Goal: Task Accomplishment & Management: Complete application form

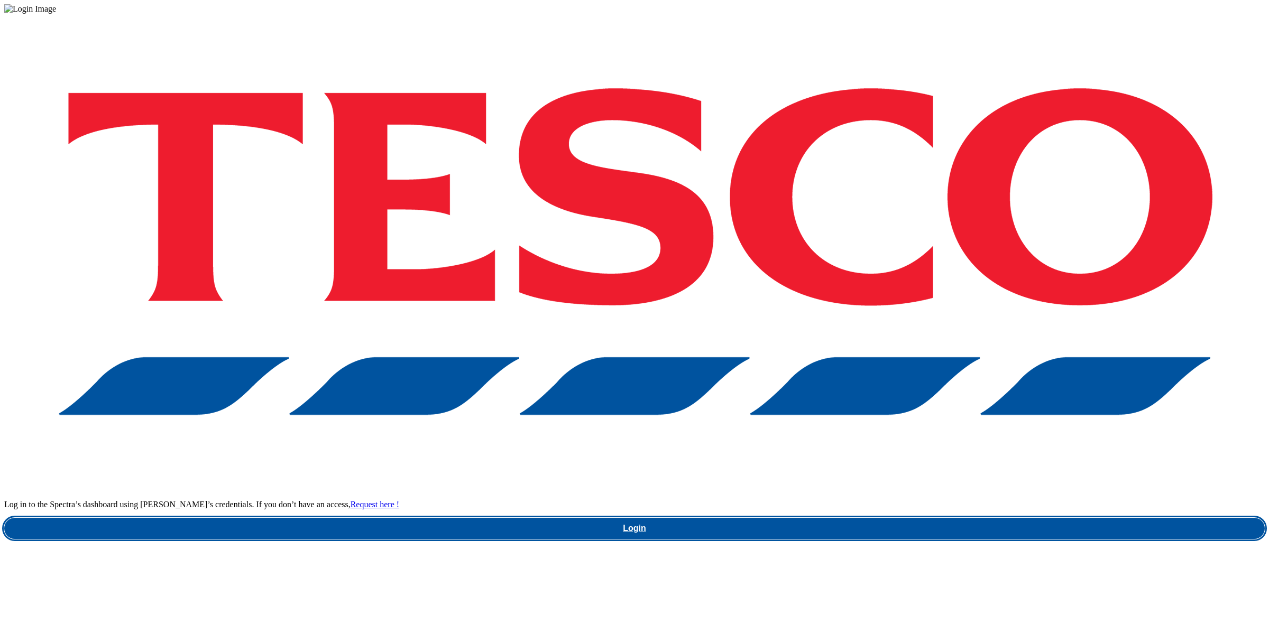
click at [960, 518] on link "Login" at bounding box center [634, 528] width 1260 height 21
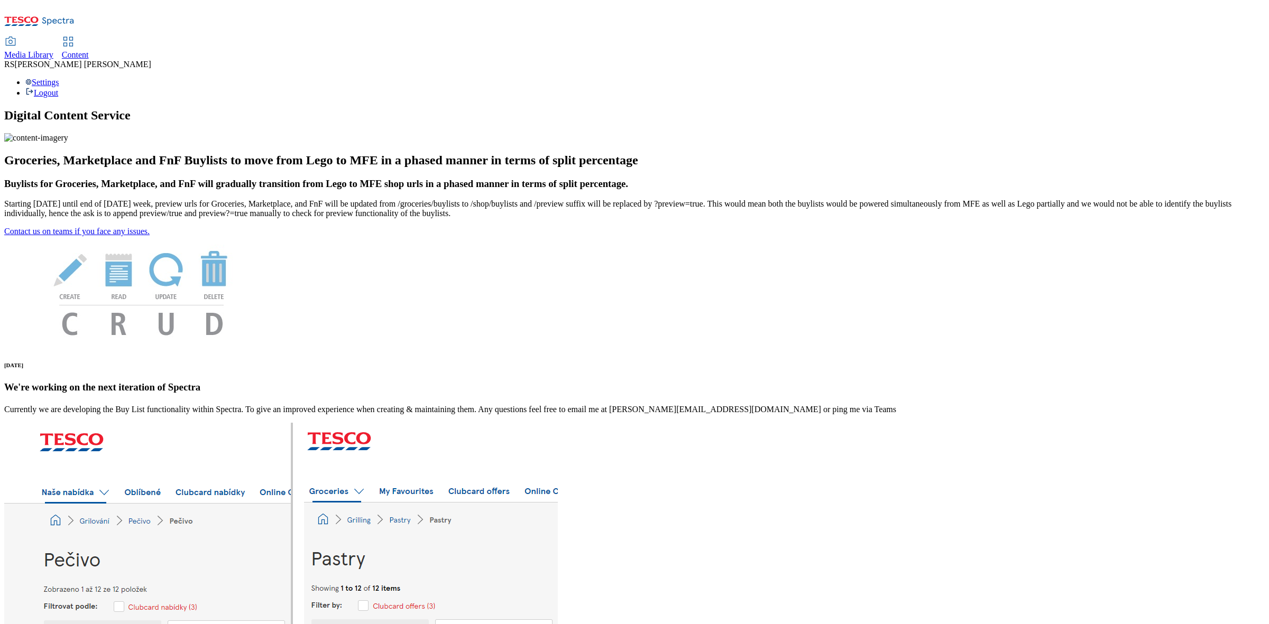
click at [89, 50] on span "Content" at bounding box center [75, 54] width 27 height 9
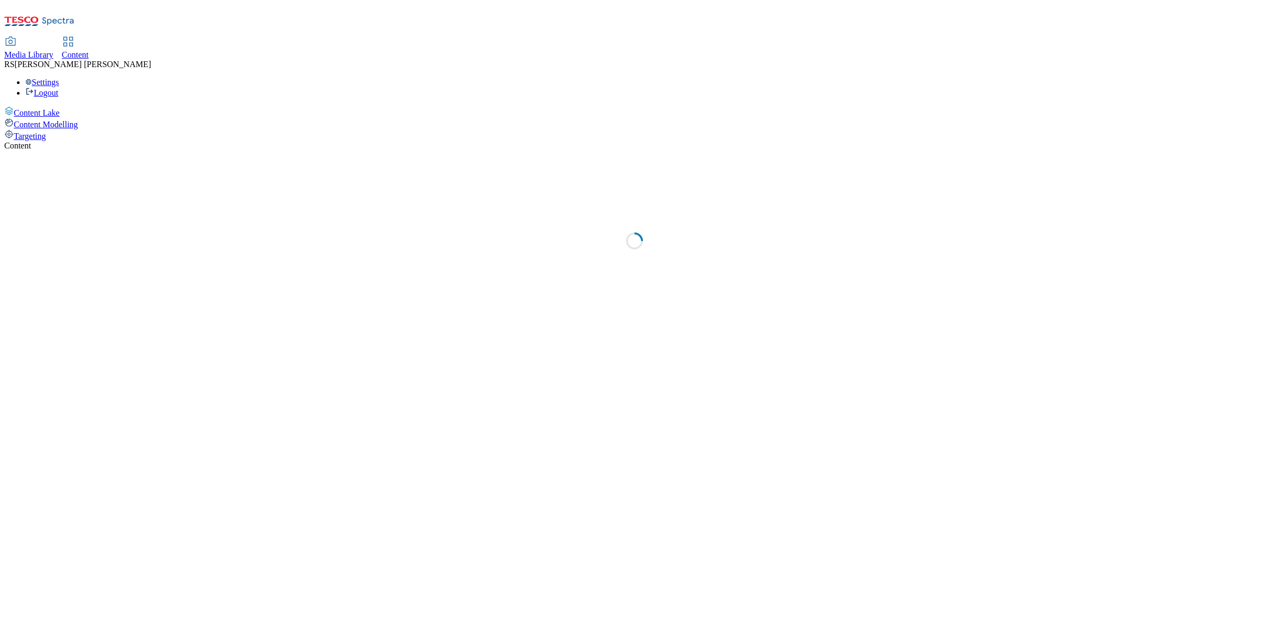
select select "ghs-uk"
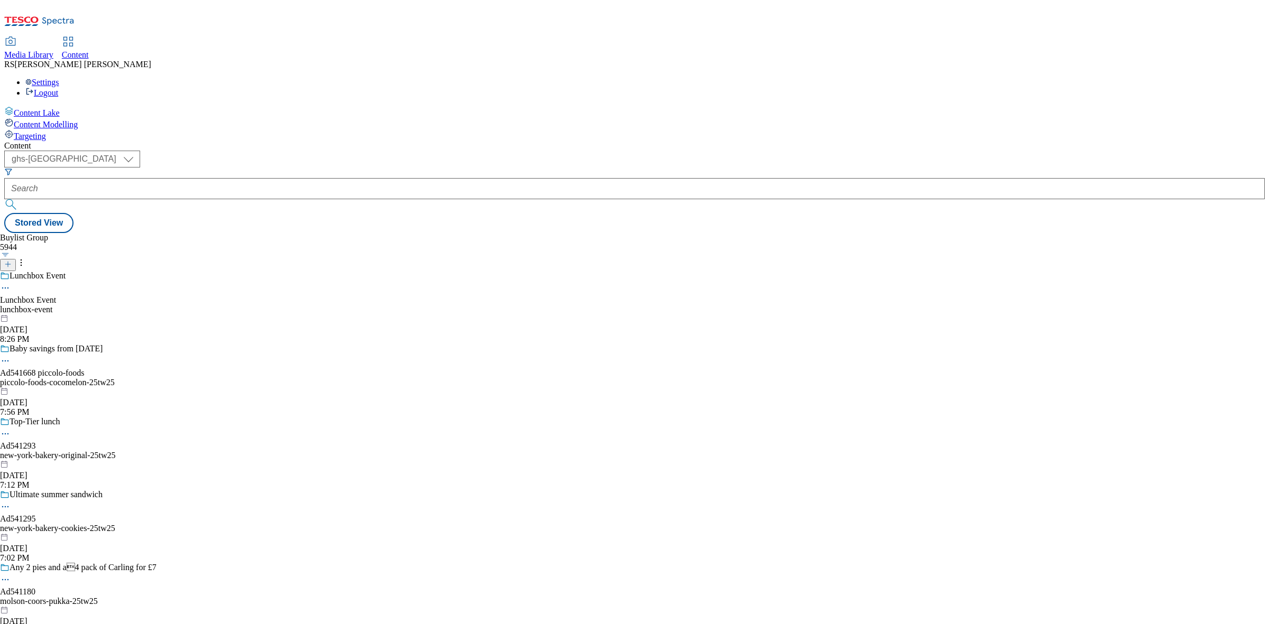
click at [11, 252] on button "button" at bounding box center [5, 254] width 11 height 5
click at [389, 233] on div "Buylist Group 5944 Title - Ascending Title - Descending Date created Date modif…" at bounding box center [634, 233] width 1260 height 0
click at [12, 261] on icon at bounding box center [7, 264] width 7 height 7
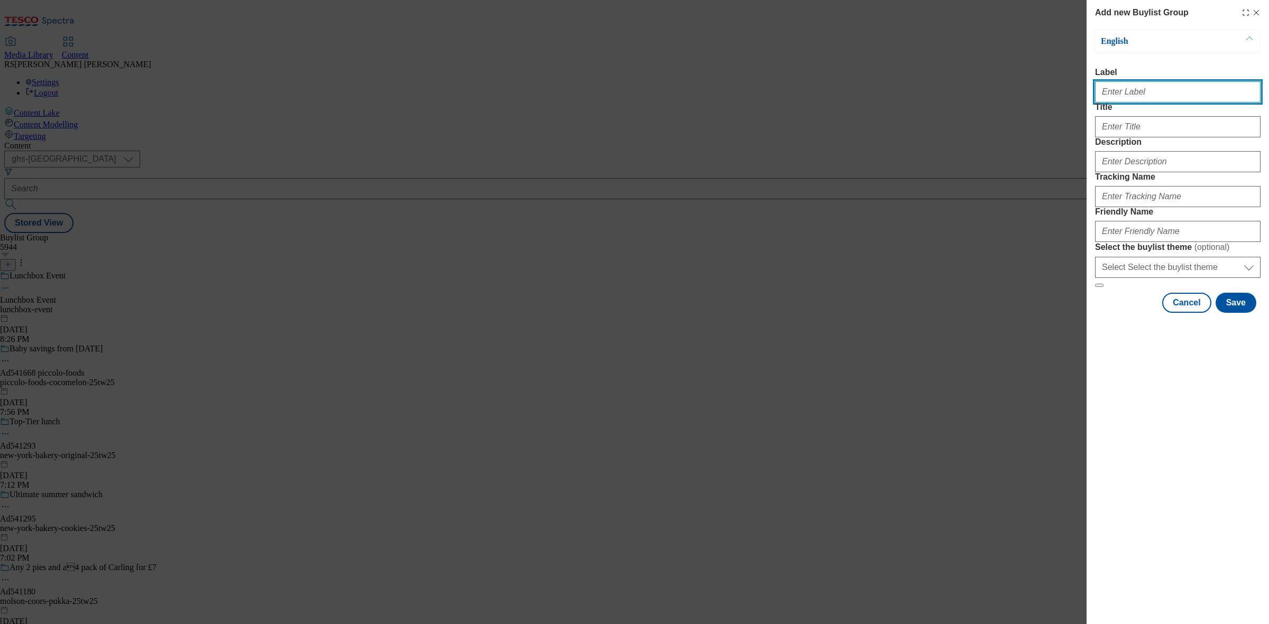
click at [1148, 97] on input "Label" at bounding box center [1177, 91] width 165 height 21
paste input "Ad540773"
type input "Ad540773"
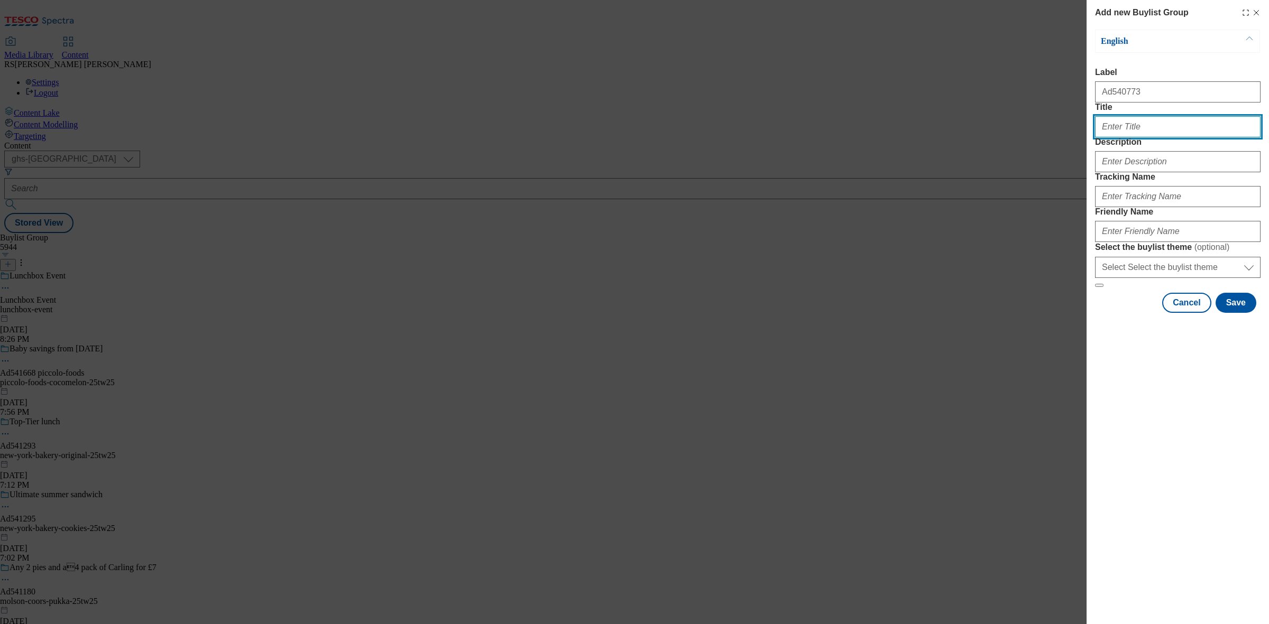
click at [1150, 137] on input "Title" at bounding box center [1177, 126] width 165 height 21
paste input "Win the ultimate BBQ Bundle"
type input "Win the ultimate BBQ Bundle"
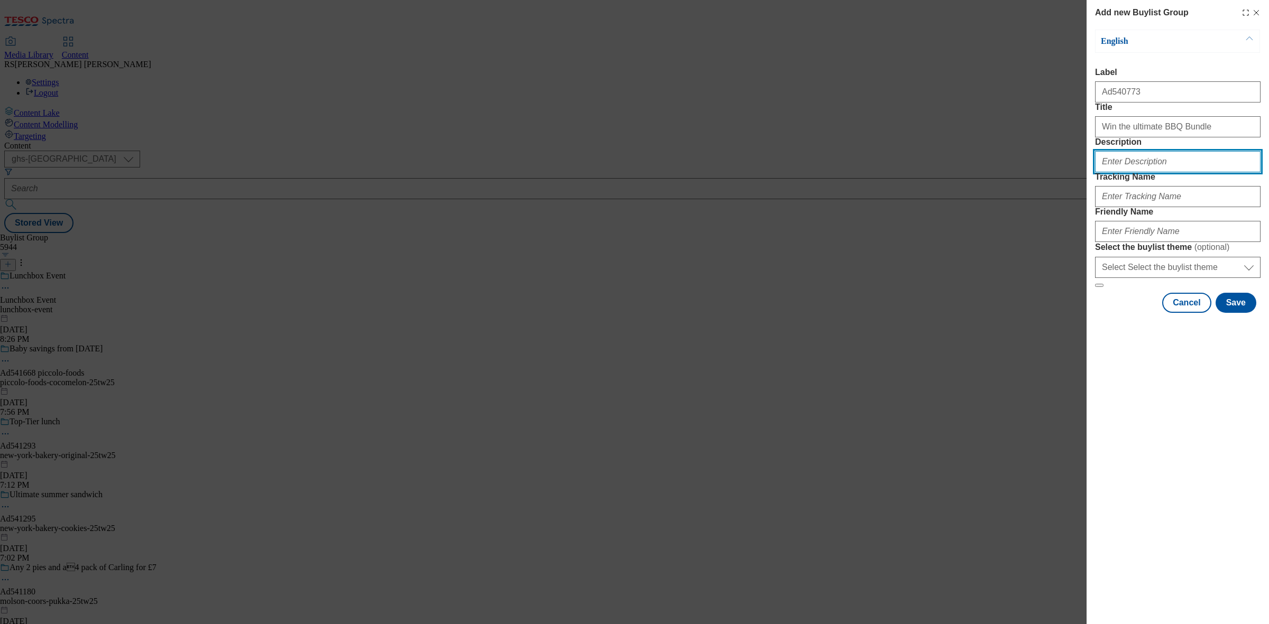
click at [1142, 172] on input "Description" at bounding box center [1177, 161] width 165 height 21
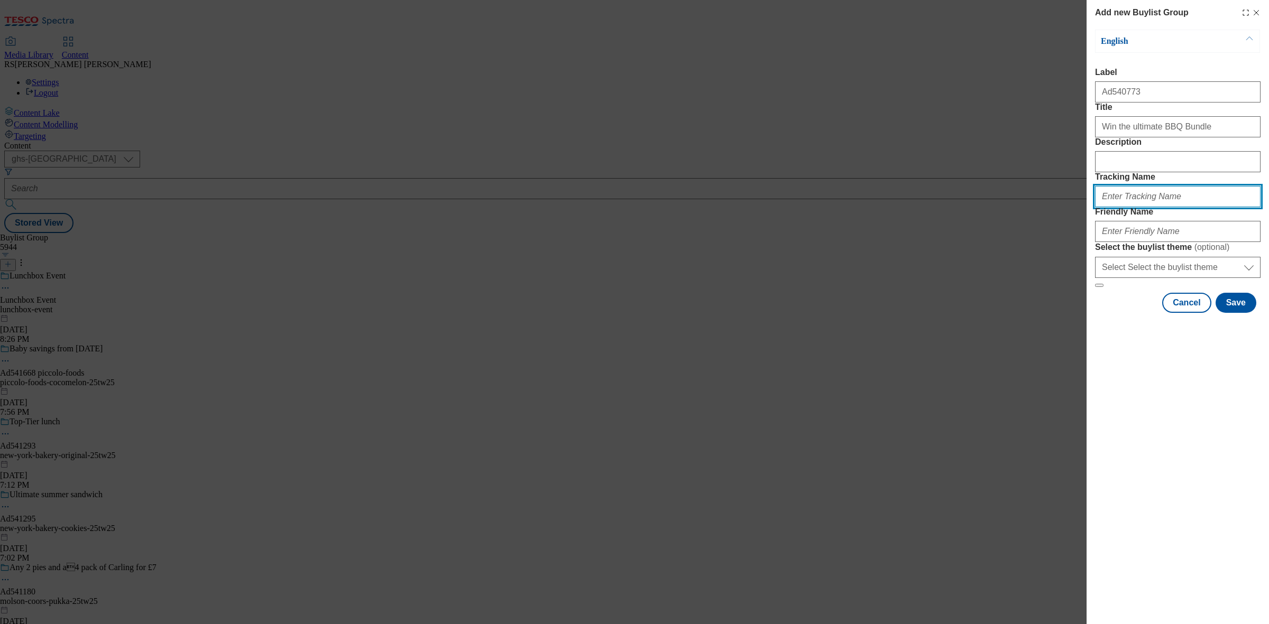
click at [1149, 207] on input "Tracking Name" at bounding box center [1177, 196] width 165 height 21
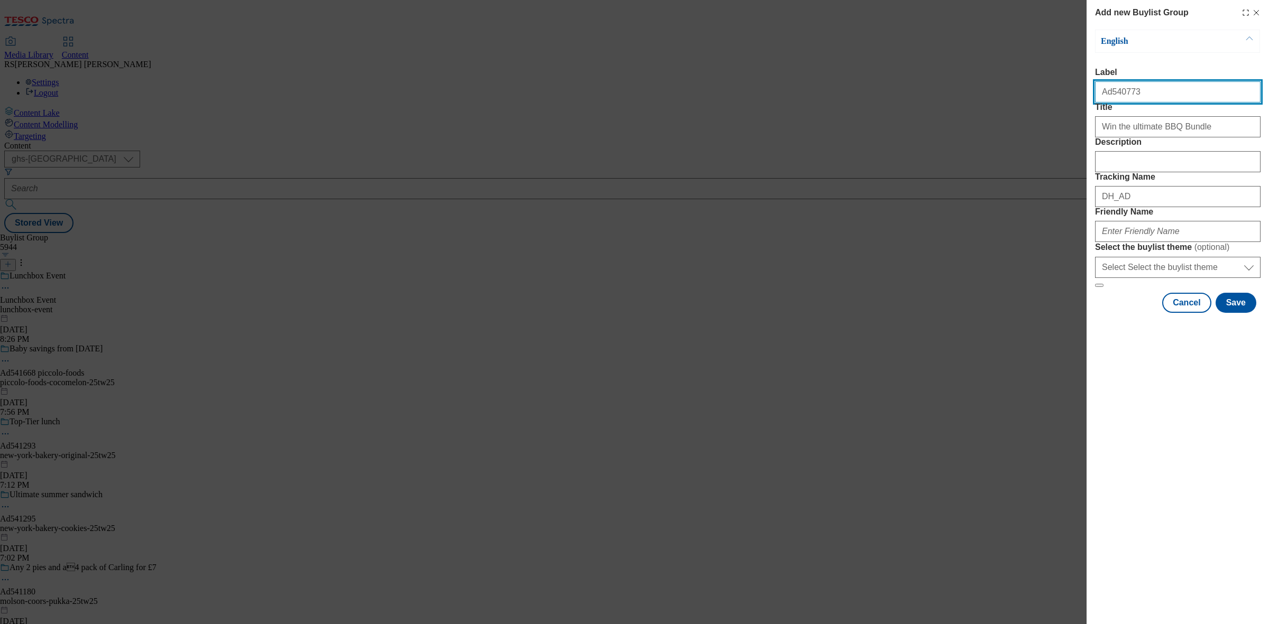
drag, startPoint x: 1143, startPoint y: 98, endPoint x: 1110, endPoint y: 102, distance: 33.5
click at [1110, 102] on input "Ad540773" at bounding box center [1177, 91] width 165 height 21
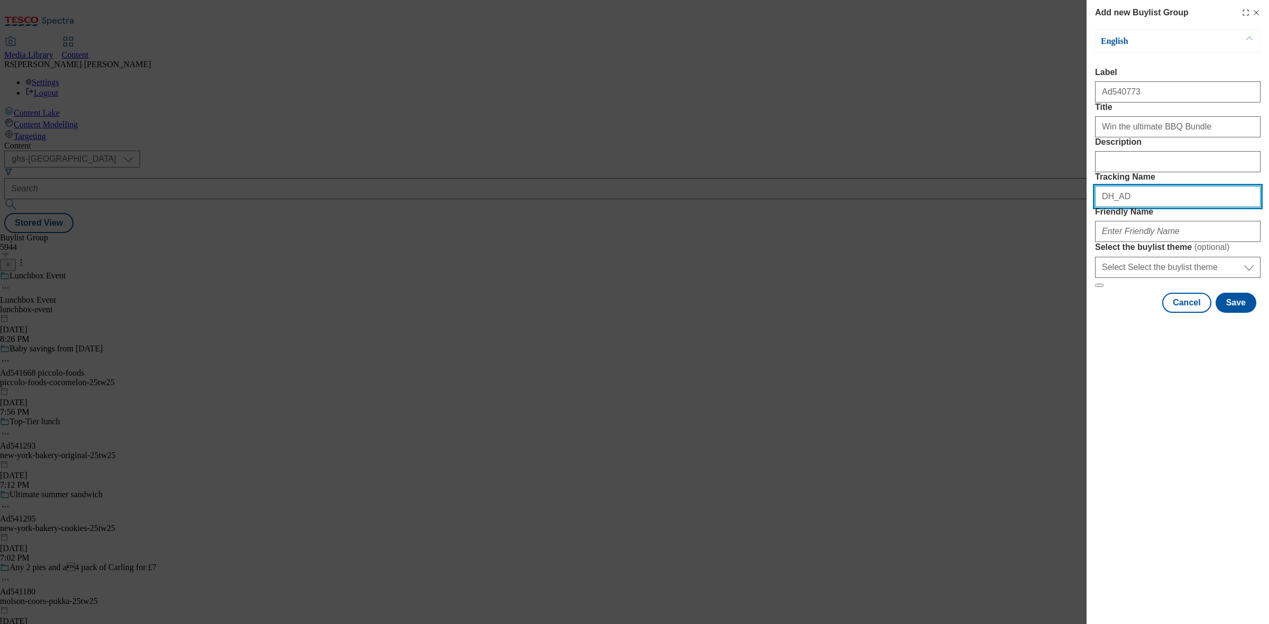
click at [1150, 207] on input "DH_AD" at bounding box center [1177, 196] width 165 height 21
paste input "540773"
type input "DH_AD540773"
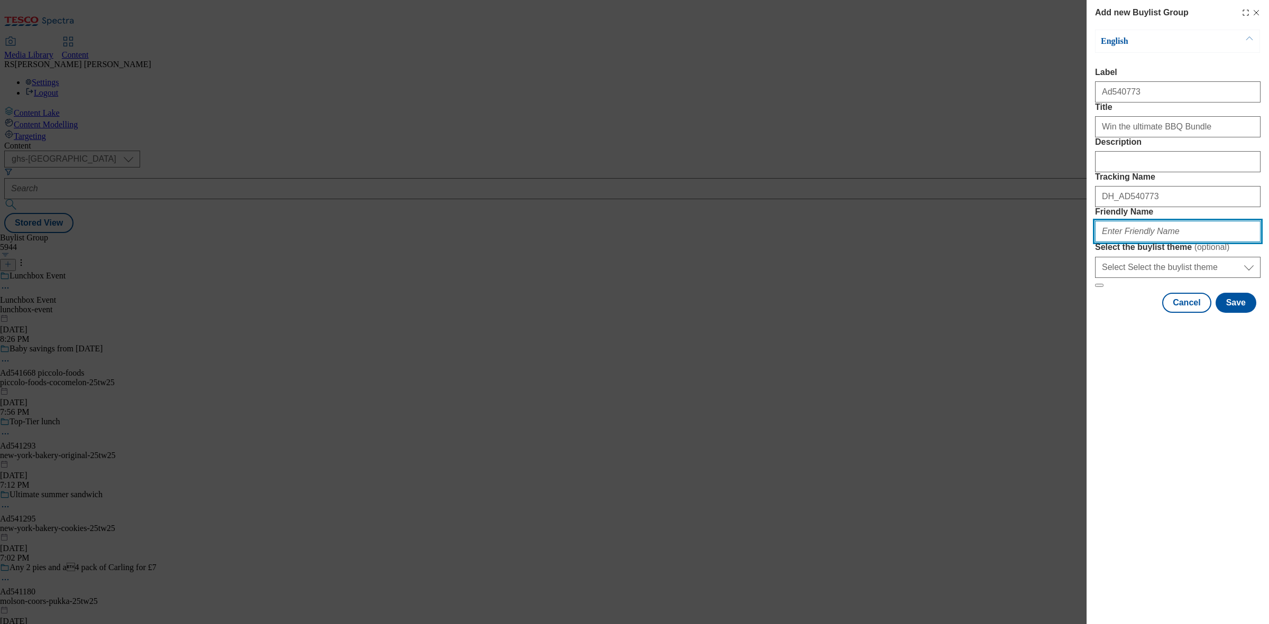
click at [1153, 242] on input "Friendly Name" at bounding box center [1177, 231] width 165 height 21
click at [1155, 242] on input "Friendly Name" at bounding box center [1177, 231] width 165 height 21
click at [1145, 242] on input "Friendly Name" at bounding box center [1177, 231] width 165 height 21
paste input "brewdog-"
click at [1129, 242] on input "brewdog-25tw25" at bounding box center [1177, 231] width 165 height 21
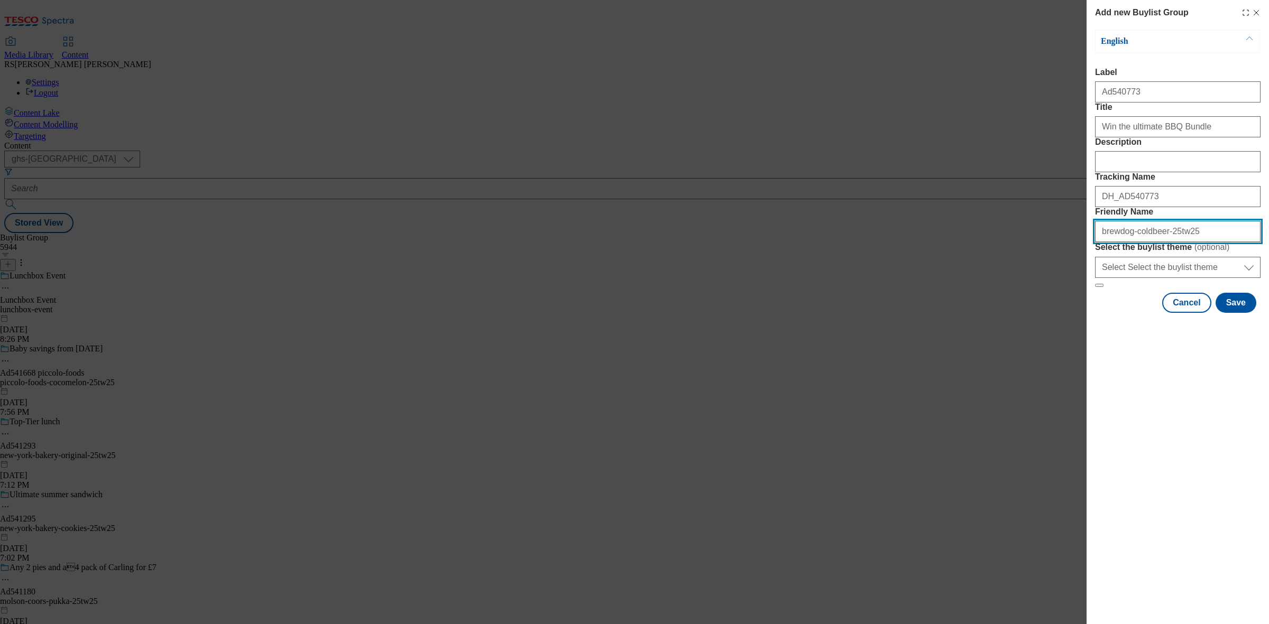
drag, startPoint x: 1196, startPoint y: 302, endPoint x: 1049, endPoint y: 359, distance: 157.2
click at [1068, 325] on div "Add new Buylist Group English Label Ad540773 Title Win the ultimate BBQ Bundle …" at bounding box center [634, 312] width 1269 height 624
type input "brewdog-coldbeer-25tw25"
click at [1241, 313] on button "Save" at bounding box center [1235, 303] width 41 height 20
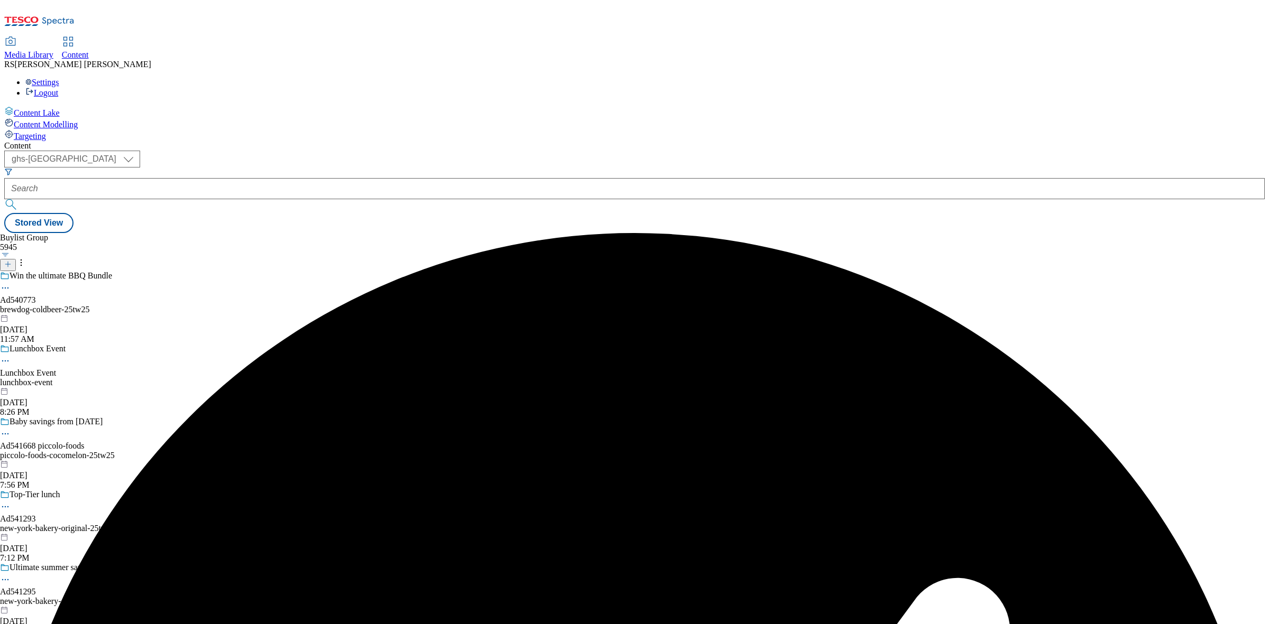
click at [199, 271] on div "Win the ultimate BBQ Bundle Ad540773 brewdog-coldbeer-25tw25 Aug 13, 2025 11:57…" at bounding box center [99, 307] width 199 height 73
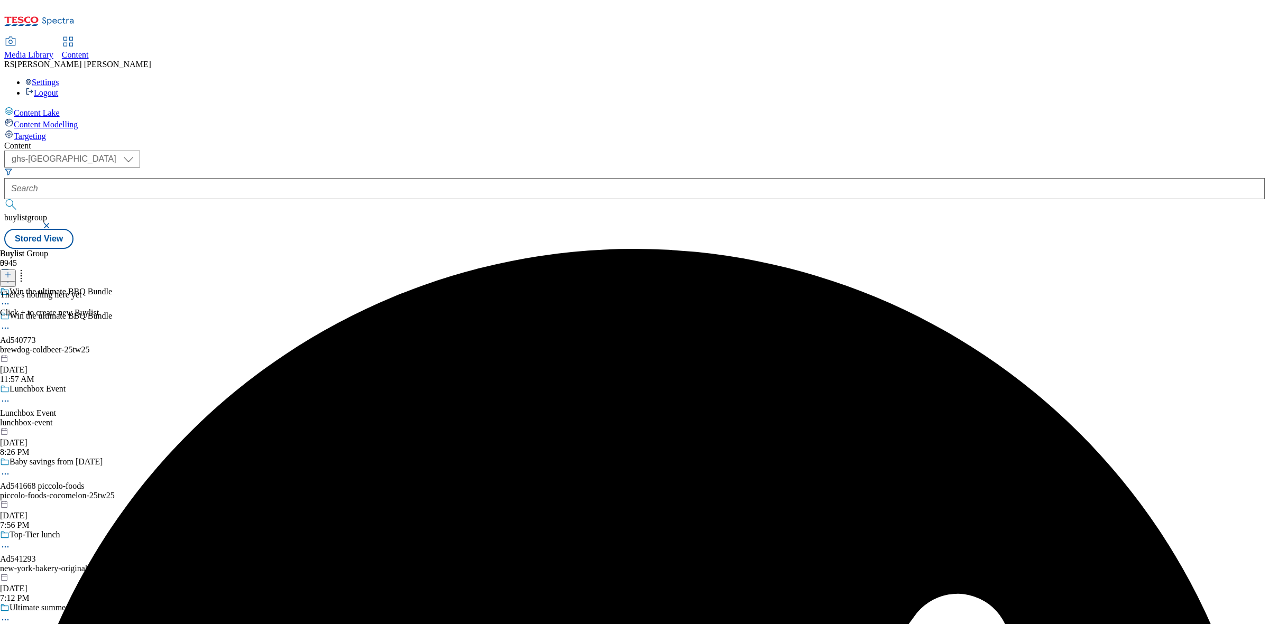
click at [99, 249] on header "Buylist 0" at bounding box center [49, 265] width 99 height 33
click at [16, 270] on button at bounding box center [8, 276] width 16 height 12
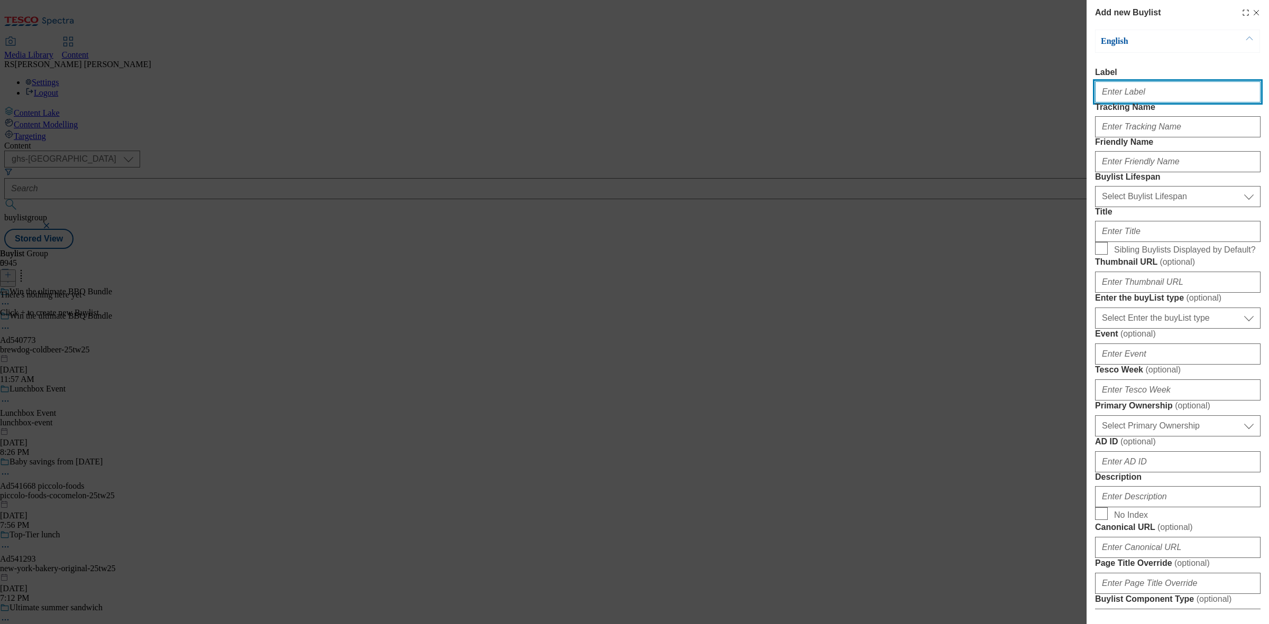
click at [1132, 102] on input "Label" at bounding box center [1177, 91] width 165 height 21
paste input "Ad540773"
type input "Ad540773"
click at [1158, 162] on form "Label Ad540773 Tracking Name Friendly Name Buylist Lifespan Select Buylist Life…" at bounding box center [1177, 439] width 165 height 742
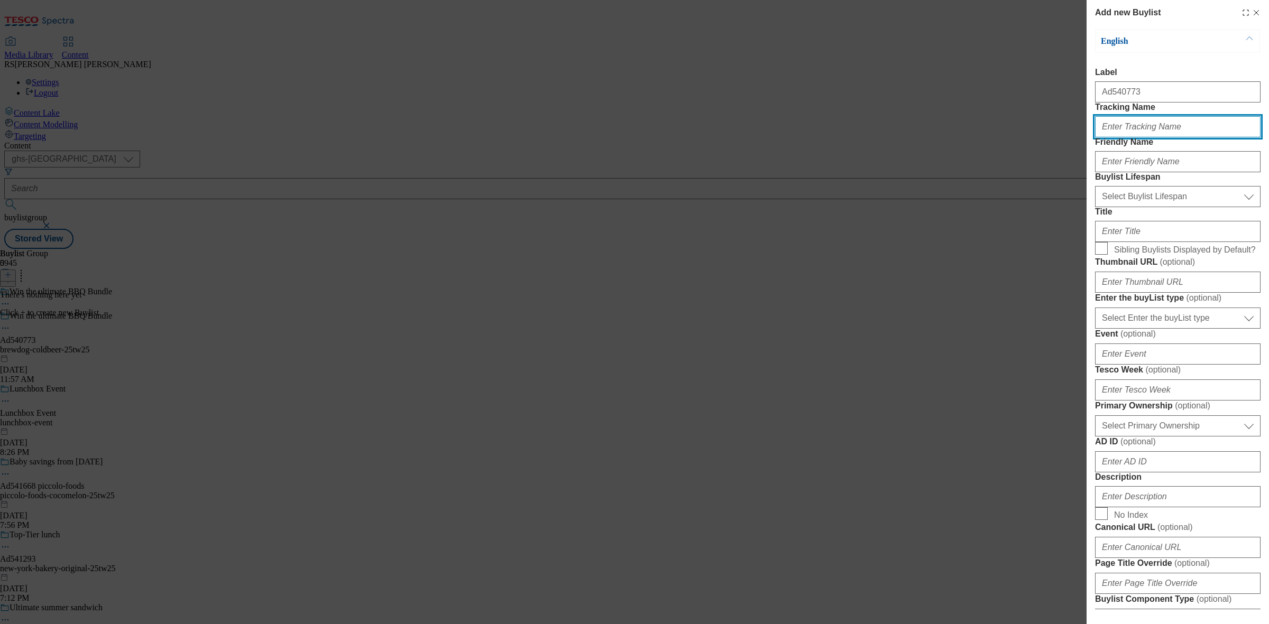
click at [1158, 137] on input "Tracking Name" at bounding box center [1177, 126] width 165 height 21
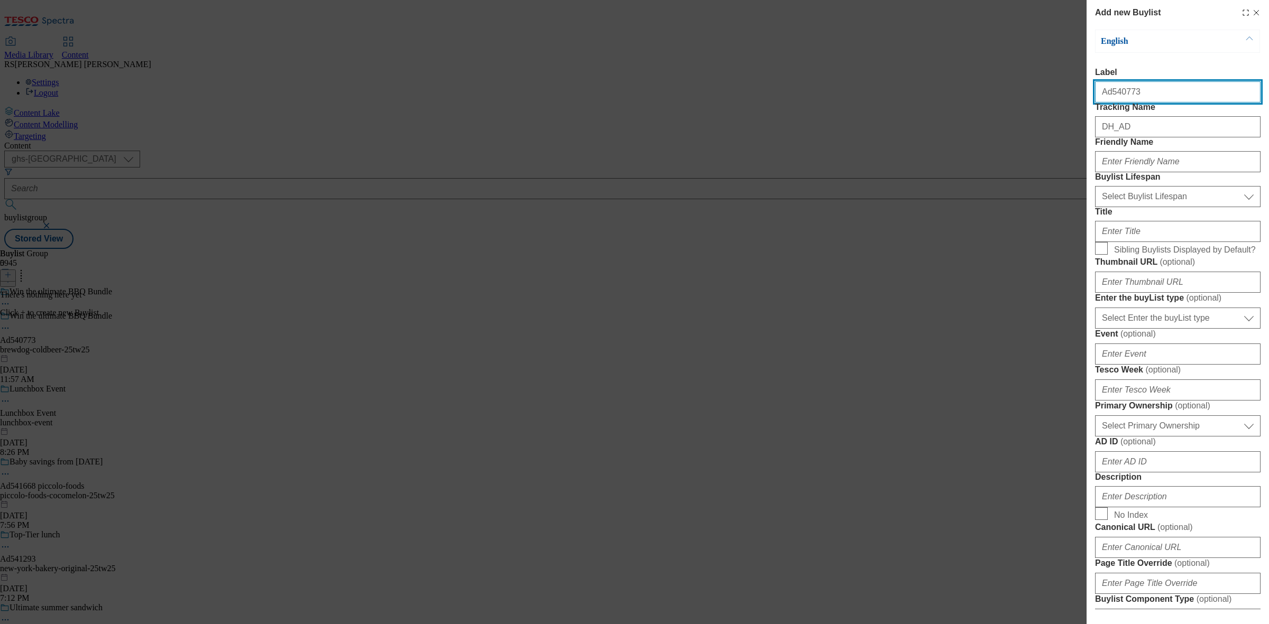
drag, startPoint x: 1143, startPoint y: 94, endPoint x: 1109, endPoint y: 106, distance: 36.9
click at [1109, 103] on input "Ad540773" at bounding box center [1177, 91] width 165 height 21
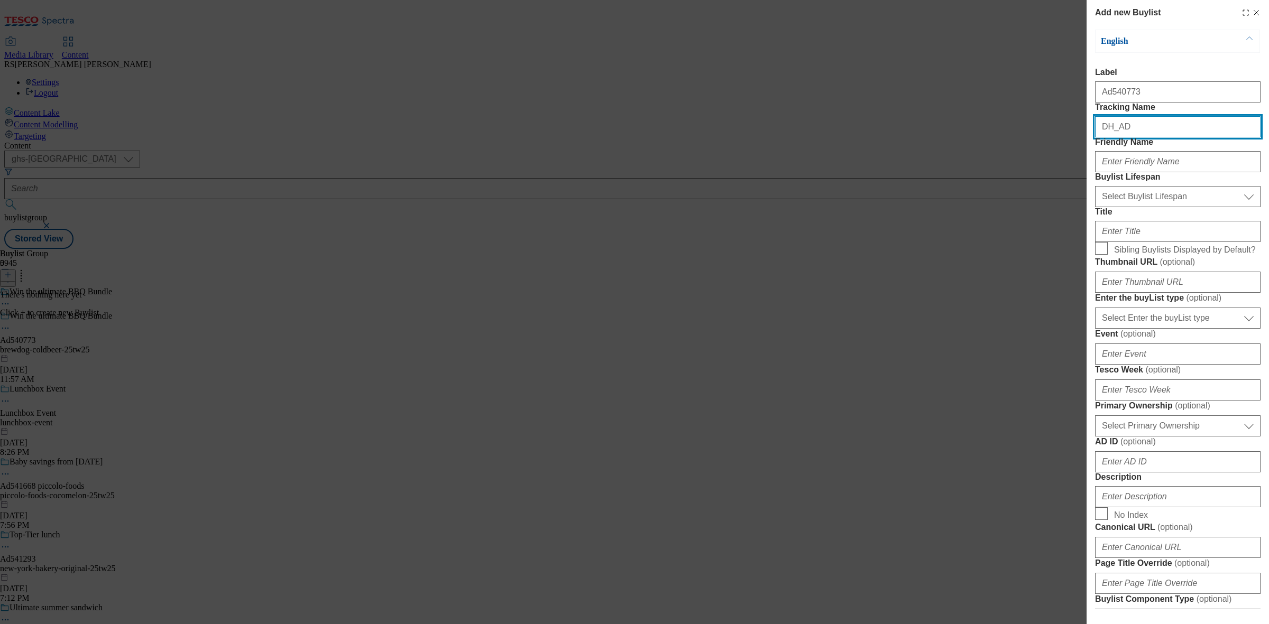
click at [1140, 137] on input "DH_AD" at bounding box center [1177, 126] width 165 height 21
paste input "540773"
type input "DH_AD540773"
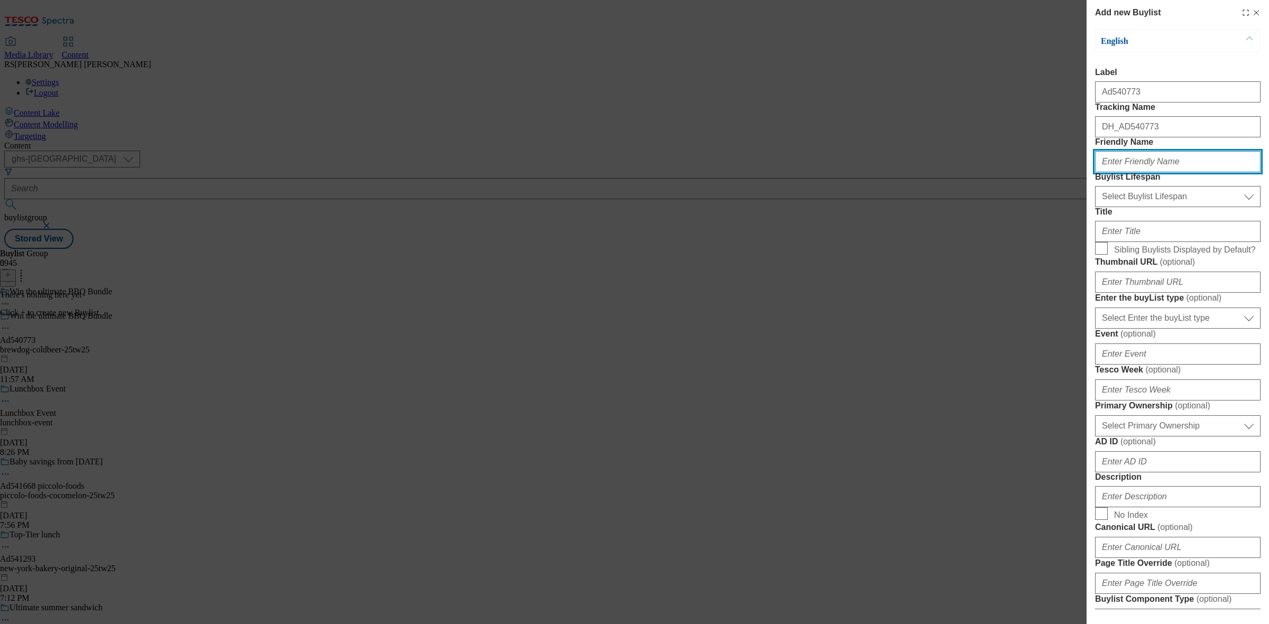
click at [1138, 172] on input "Friendly Name" at bounding box center [1177, 161] width 165 height 21
click at [1141, 172] on input "Friendly Name" at bounding box center [1177, 161] width 165 height 21
paste input "brewdog-coldbeer"
drag, startPoint x: 1135, startPoint y: 208, endPoint x: 1128, endPoint y: 210, distance: 7.9
click at [1128, 172] on input "brewdog-coldbeer" at bounding box center [1177, 161] width 165 height 21
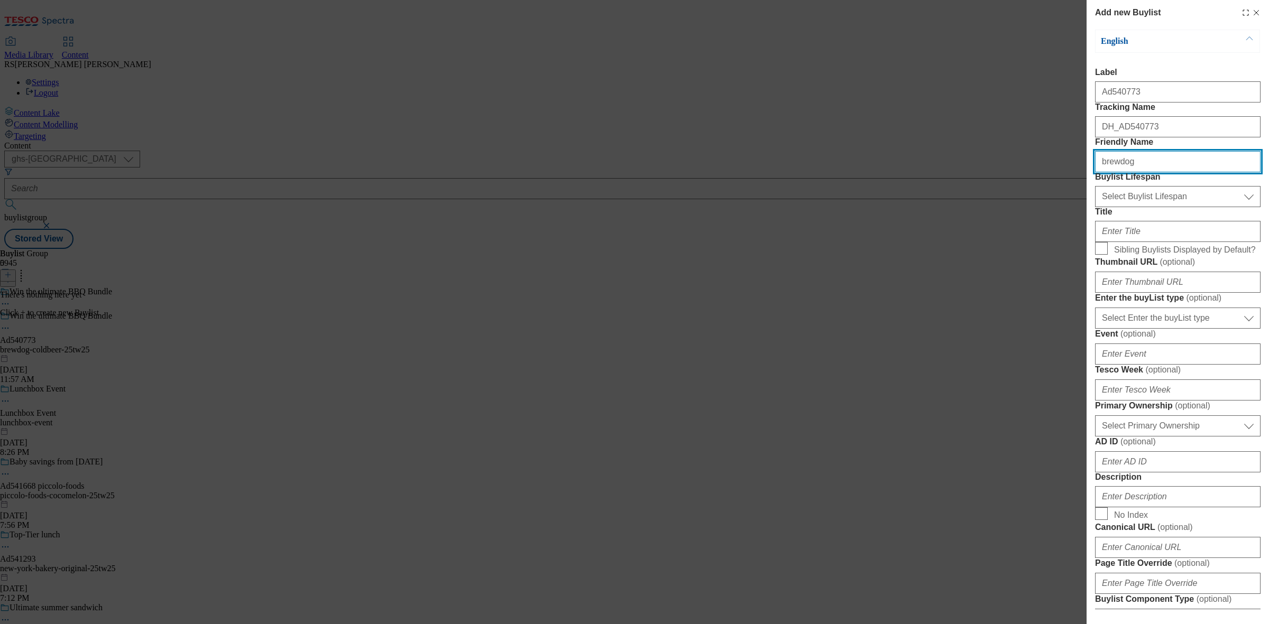
type input "brewdog"
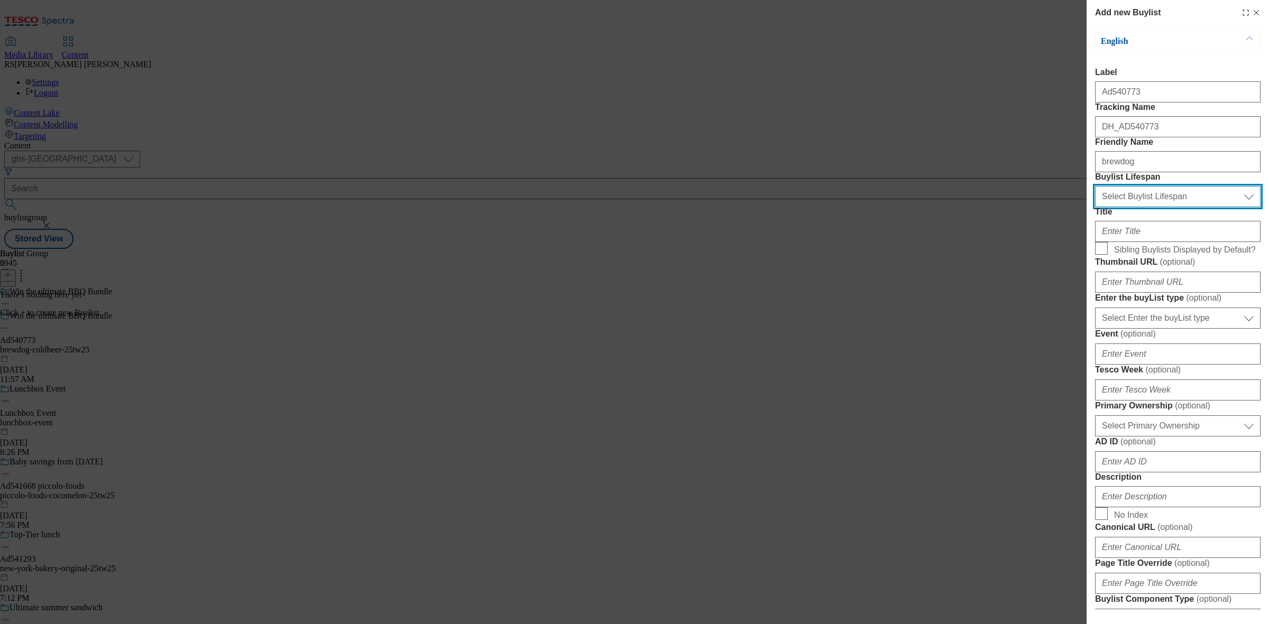
click at [1166, 207] on select "Select Buylist Lifespan evergreen seasonal tactical" at bounding box center [1177, 196] width 165 height 21
select select "tactical"
click at [1095, 207] on select "Select Buylist Lifespan evergreen seasonal tactical" at bounding box center [1177, 196] width 165 height 21
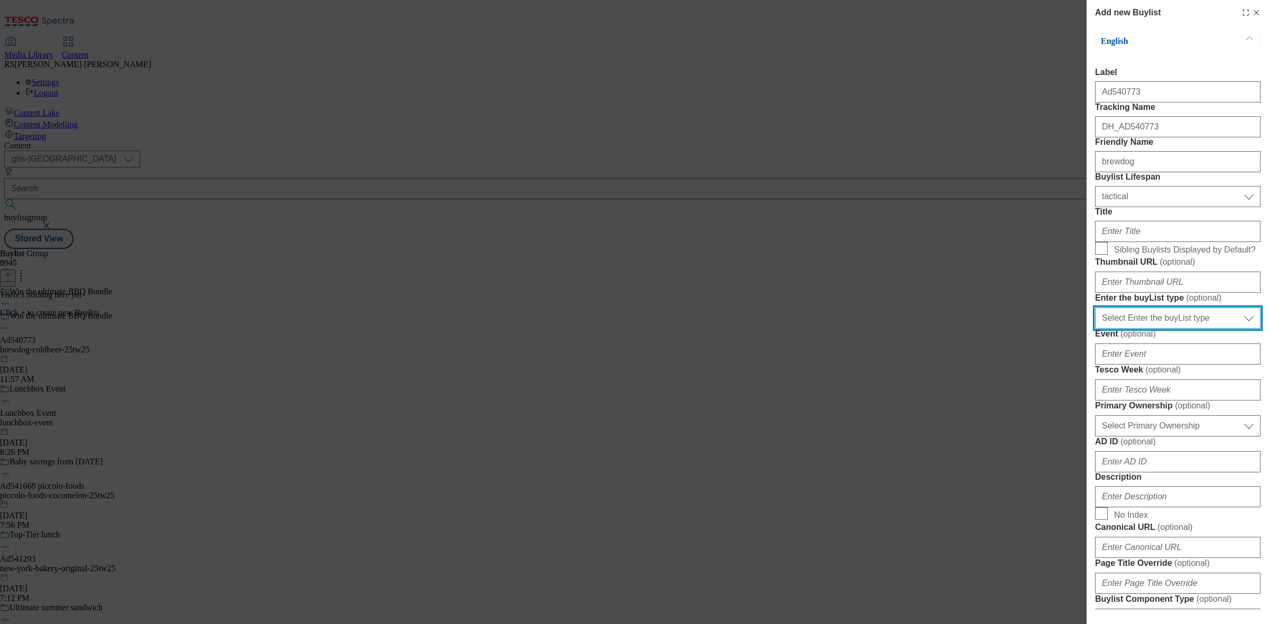
click at [1156, 329] on select "Select Enter the buyList type event supplier funded long term >4 weeks supplier…" at bounding box center [1177, 318] width 165 height 21
select select "supplier funded short term 1-3 weeks"
click at [1095, 329] on select "Select Enter the buyList type event supplier funded long term >4 weeks supplier…" at bounding box center [1177, 318] width 165 height 21
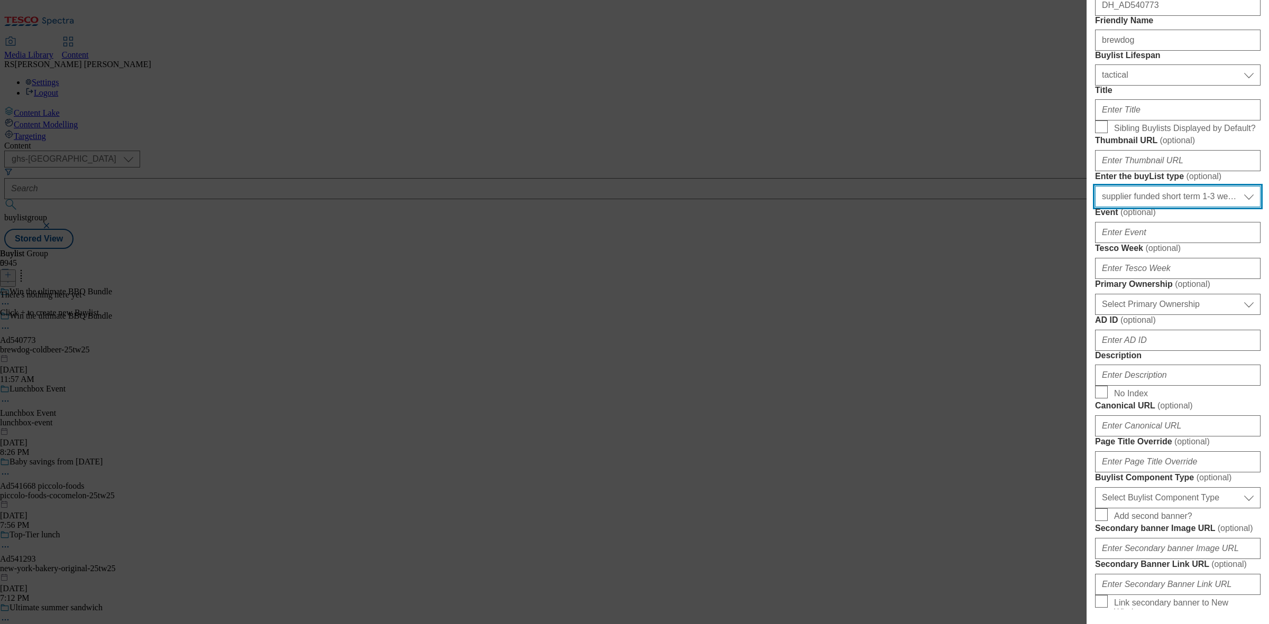
scroll to position [132, 0]
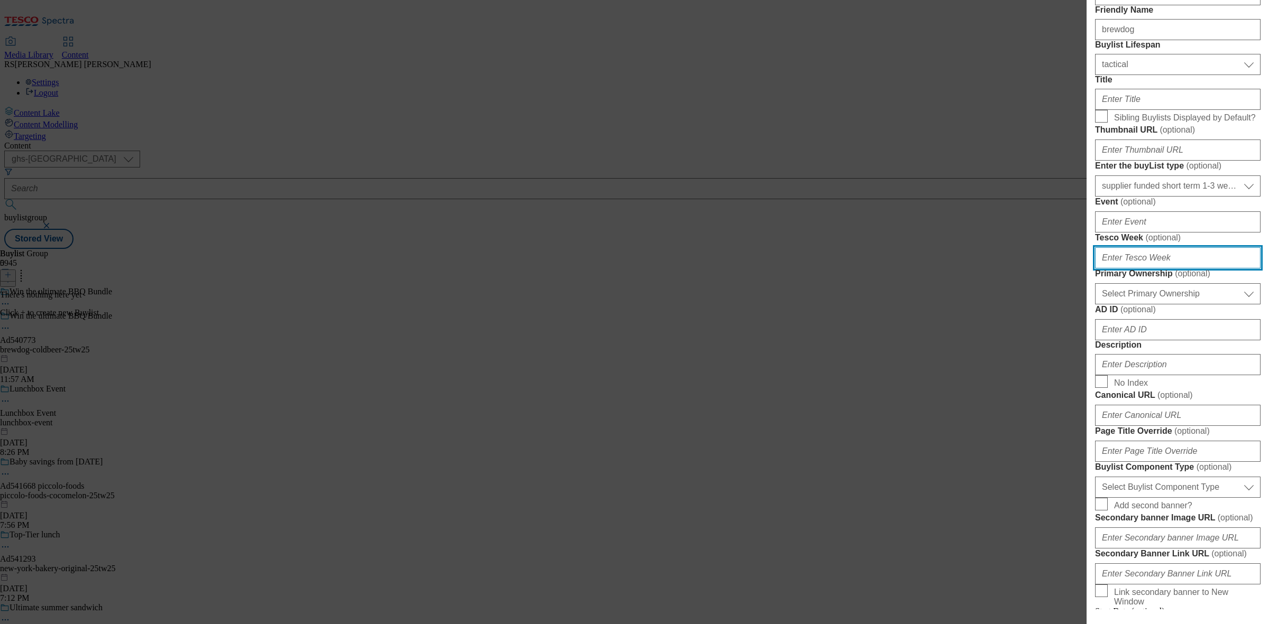
click at [1178, 269] on input "Tesco Week ( optional )" at bounding box center [1177, 257] width 165 height 21
type input "25"
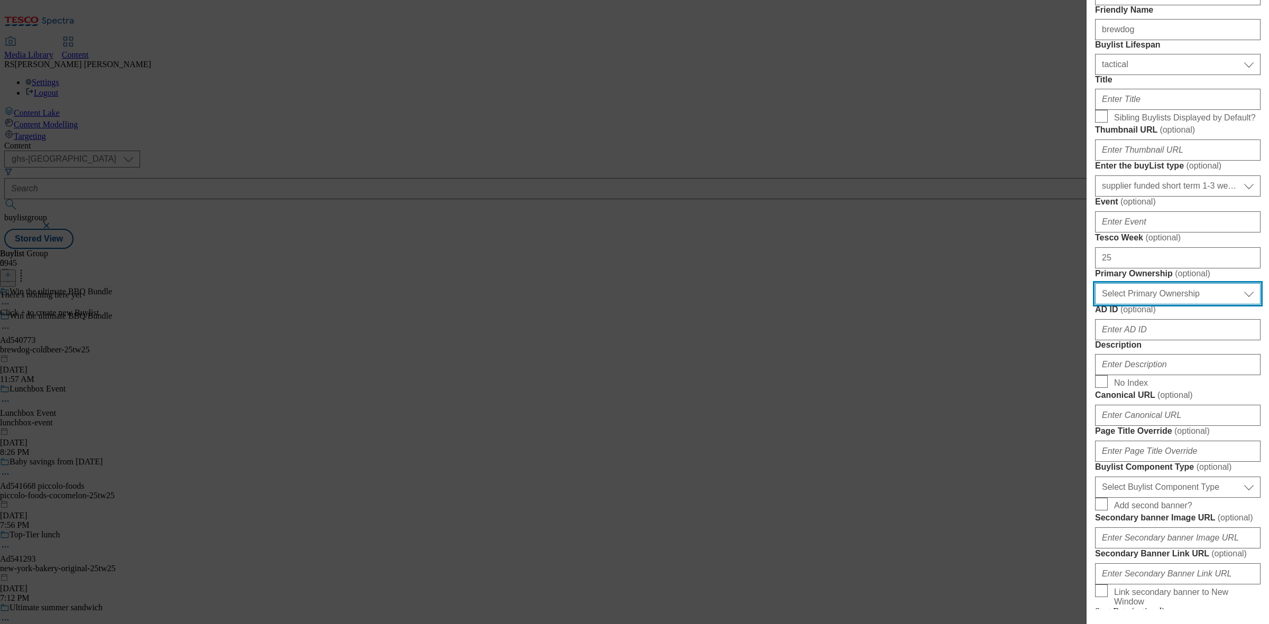
click at [1184, 305] on select "Select Primary Ownership tesco dunnhumby" at bounding box center [1177, 293] width 165 height 21
select select "dunnhumby"
click at [1095, 305] on select "Select Primary Ownership tesco dunnhumby" at bounding box center [1177, 293] width 165 height 21
click at [1158, 340] on input "AD ID ( optional )" at bounding box center [1177, 329] width 165 height 21
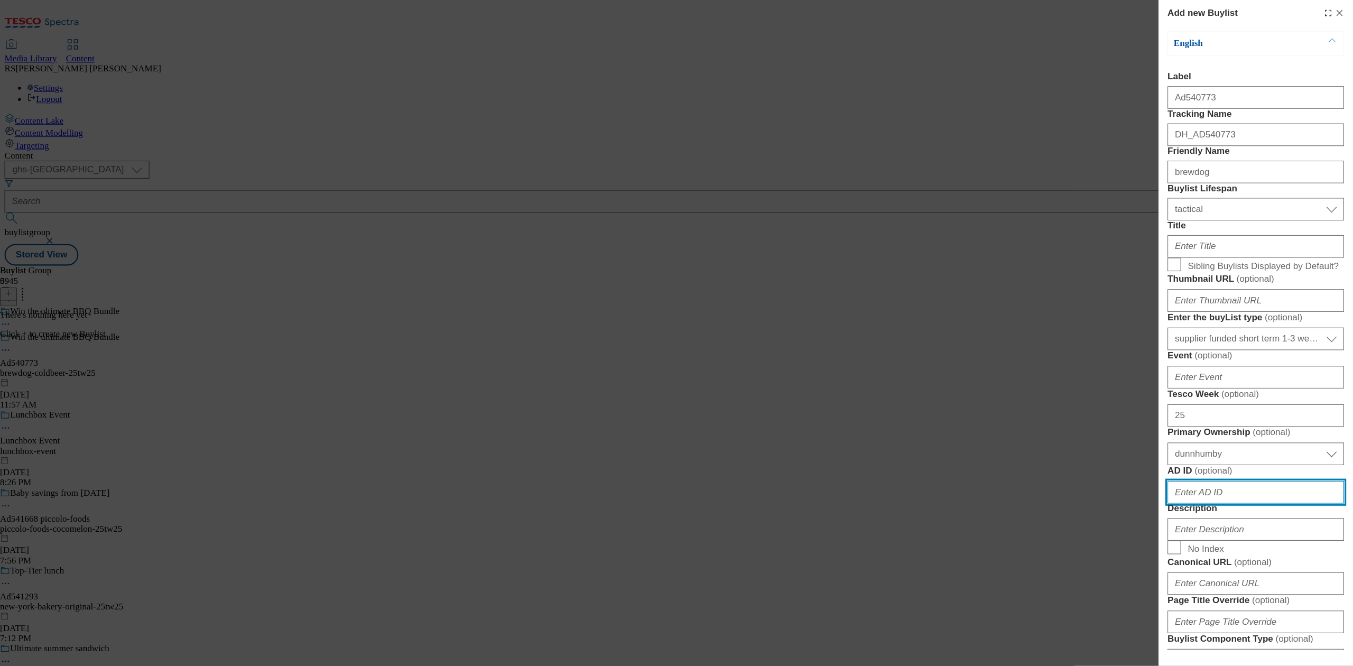
scroll to position [0, 0]
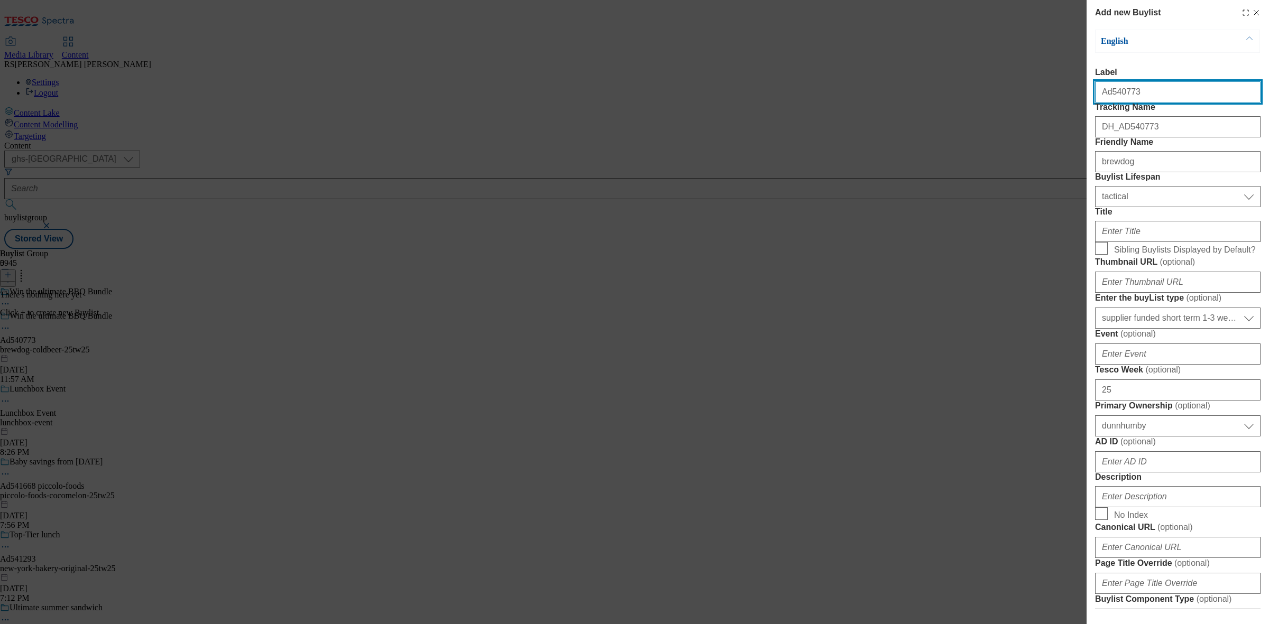
drag, startPoint x: 1115, startPoint y: 99, endPoint x: 1108, endPoint y: 106, distance: 10.5
click at [1108, 103] on div "Ad540773" at bounding box center [1177, 89] width 165 height 25
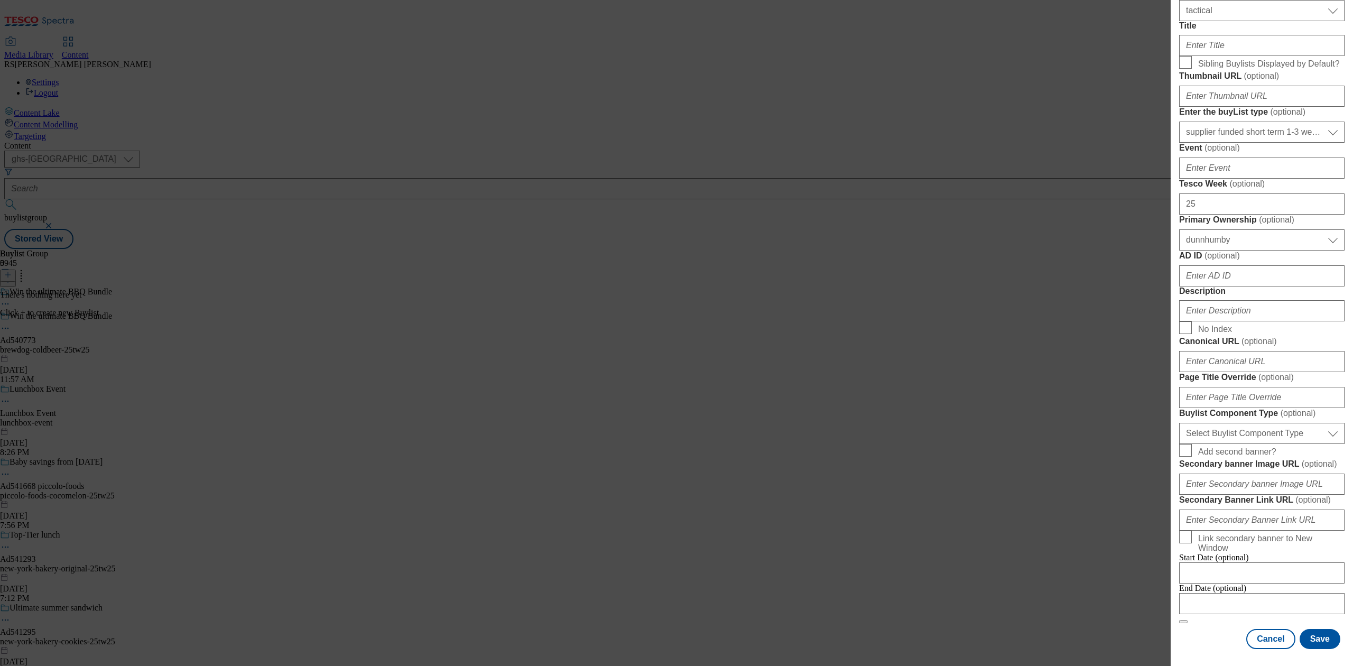
scroll to position [282, 0]
click at [1254, 444] on select "Select Buylist Component Type Banner Competition Header Meal" at bounding box center [1261, 433] width 165 height 21
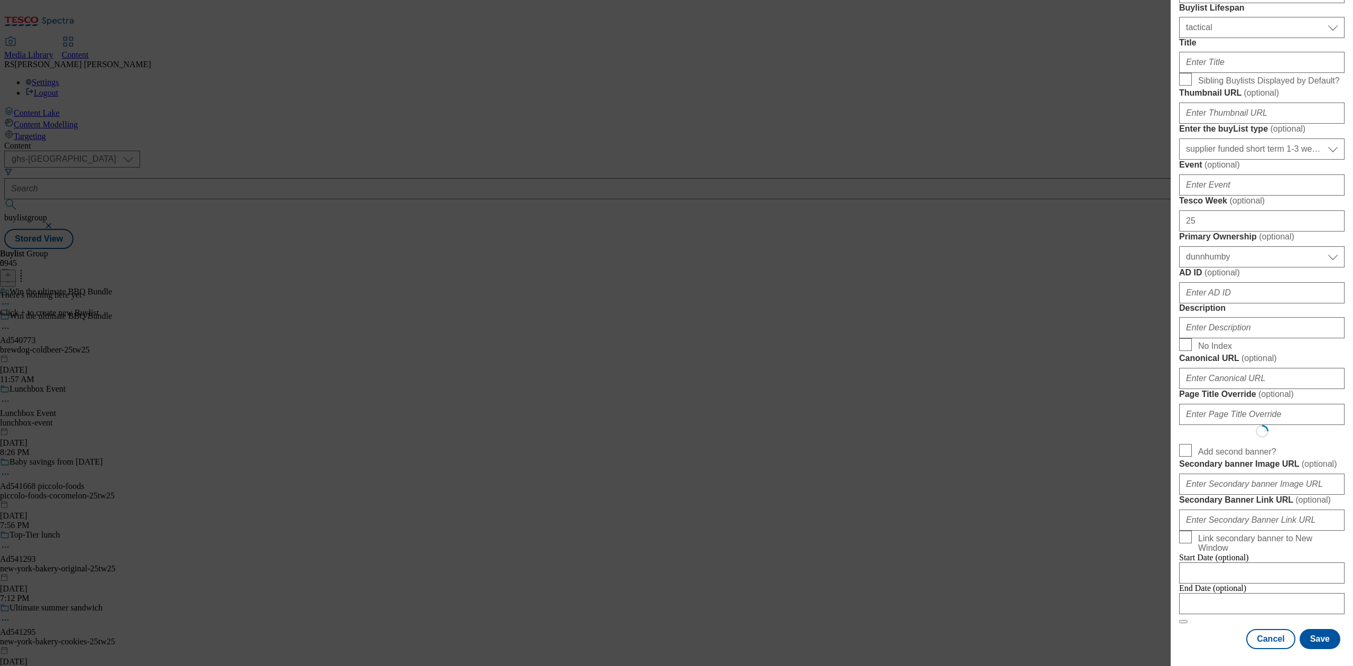
select select "Banner"
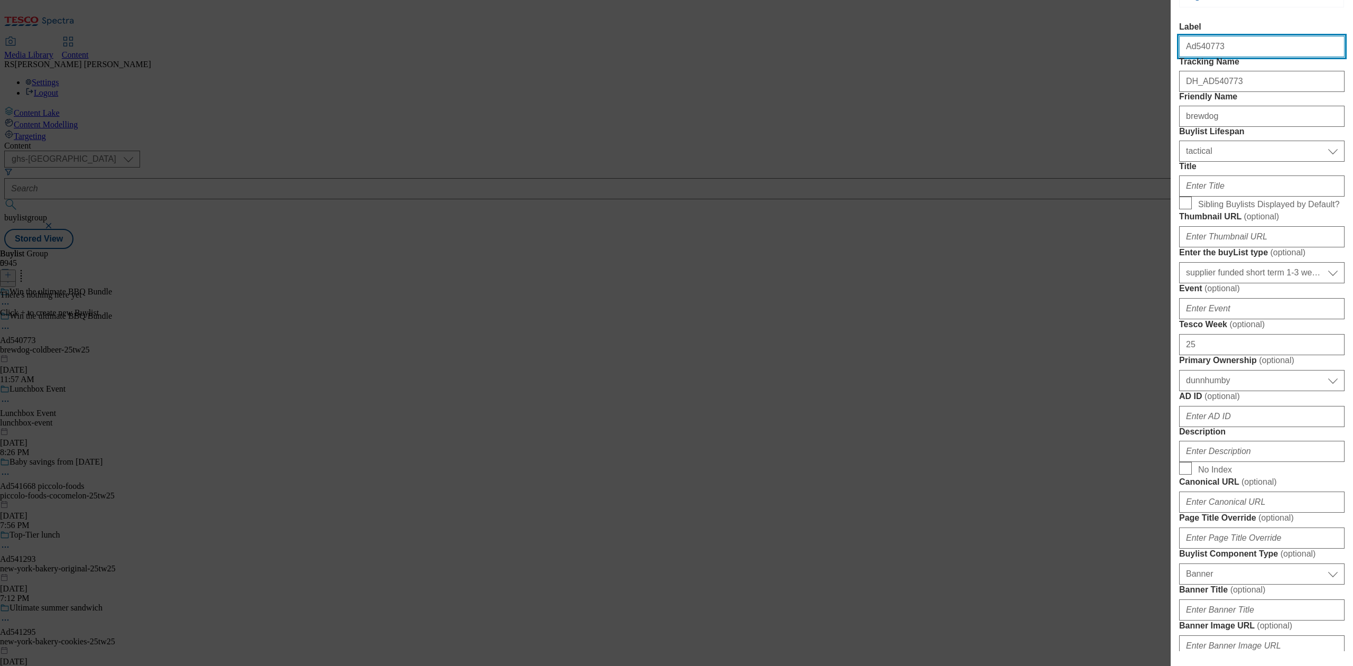
scroll to position [70, 0]
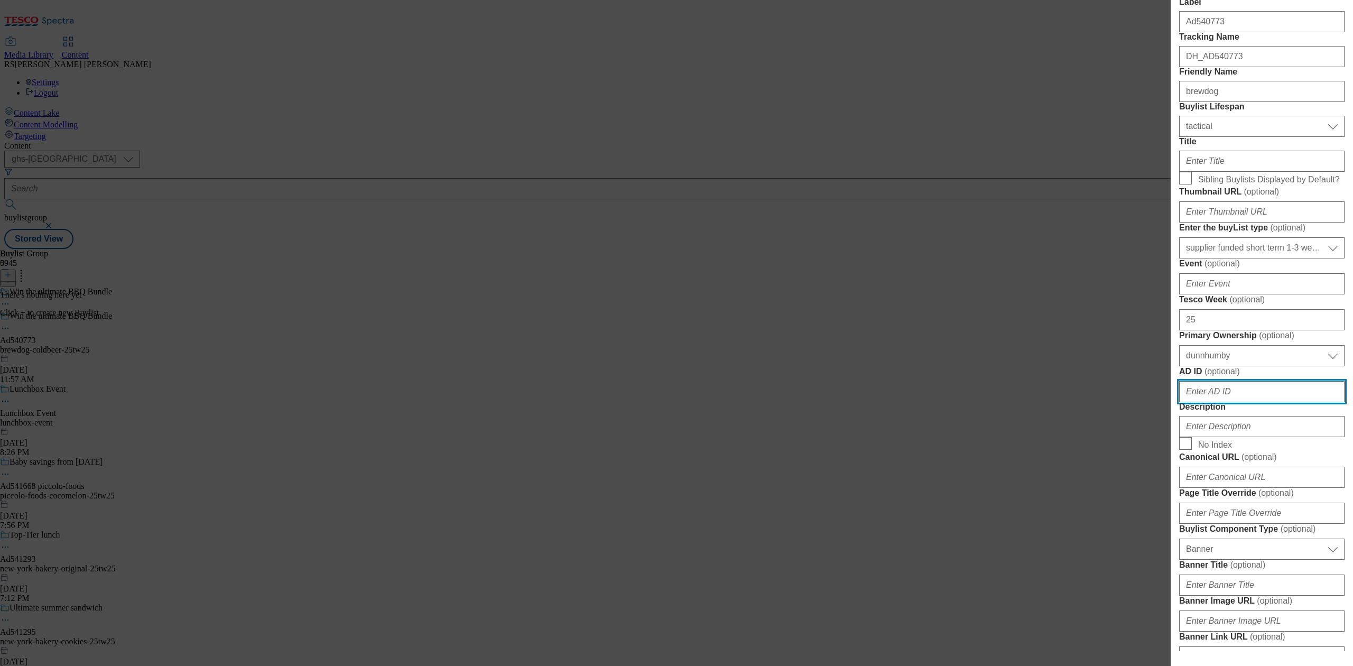
click at [1240, 402] on input "AD ID ( optional )" at bounding box center [1261, 391] width 165 height 21
paste input "540773"
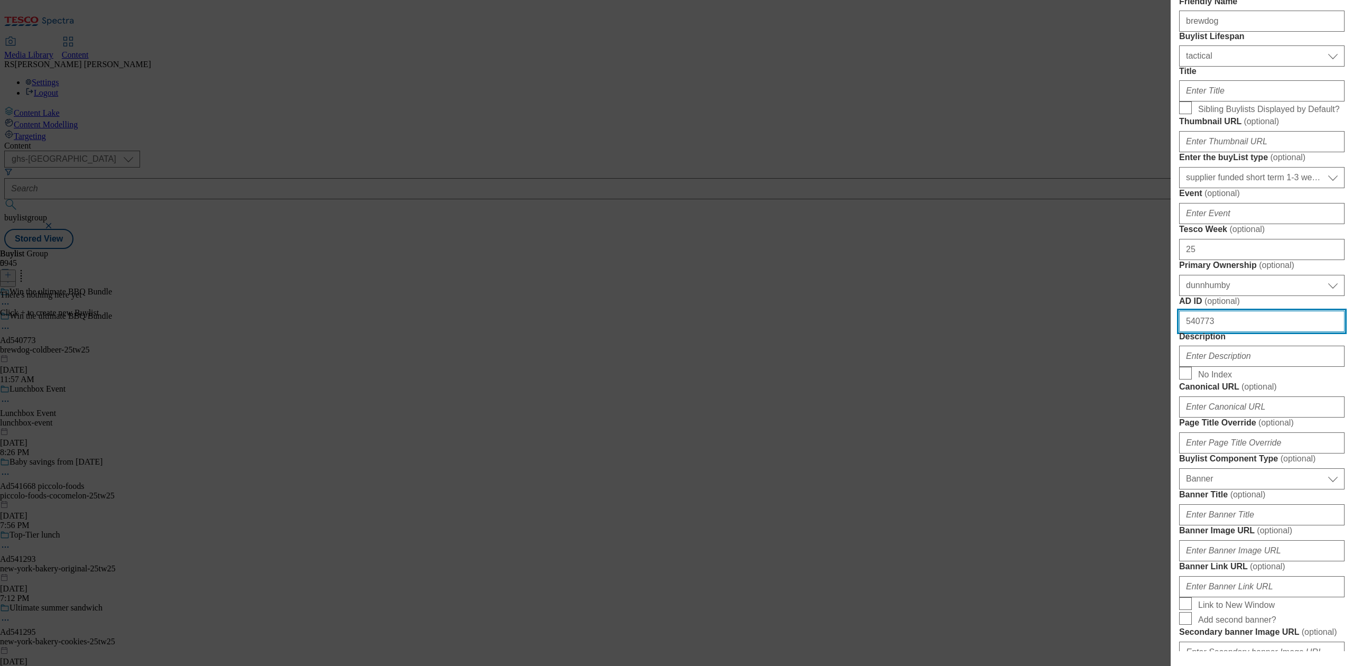
type input "540773"
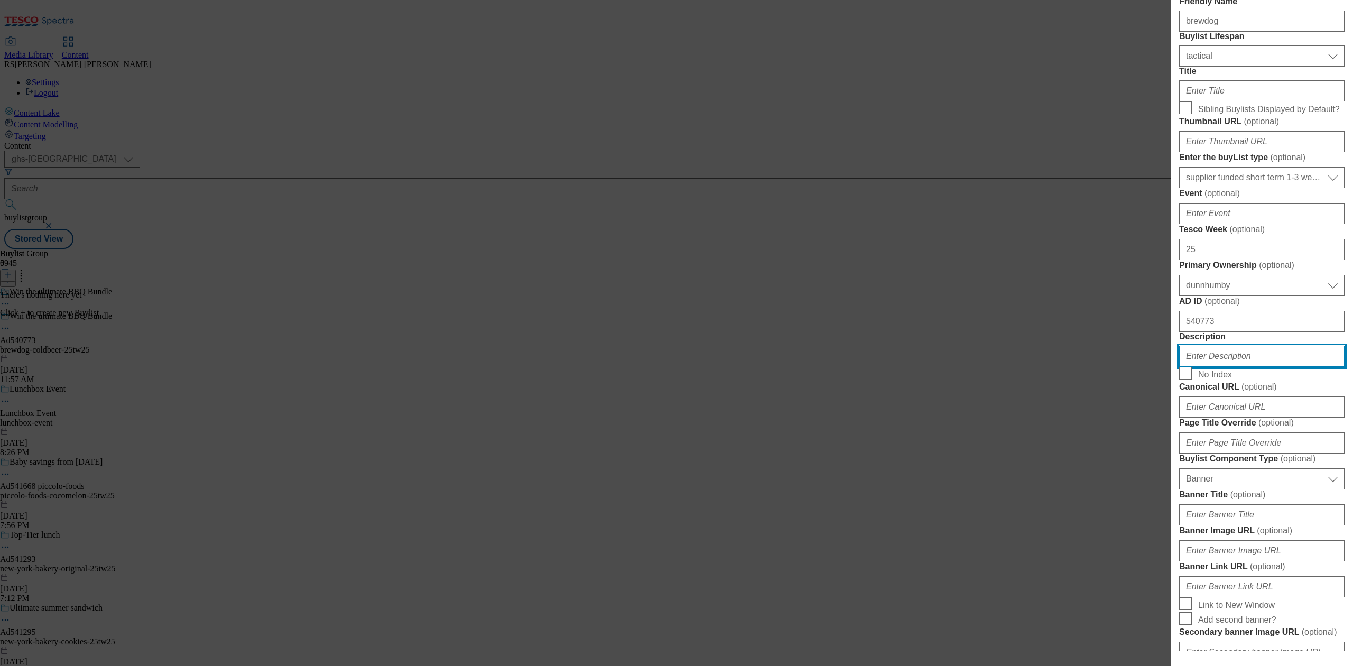
click at [1240, 367] on input "Description" at bounding box center [1261, 356] width 165 height 21
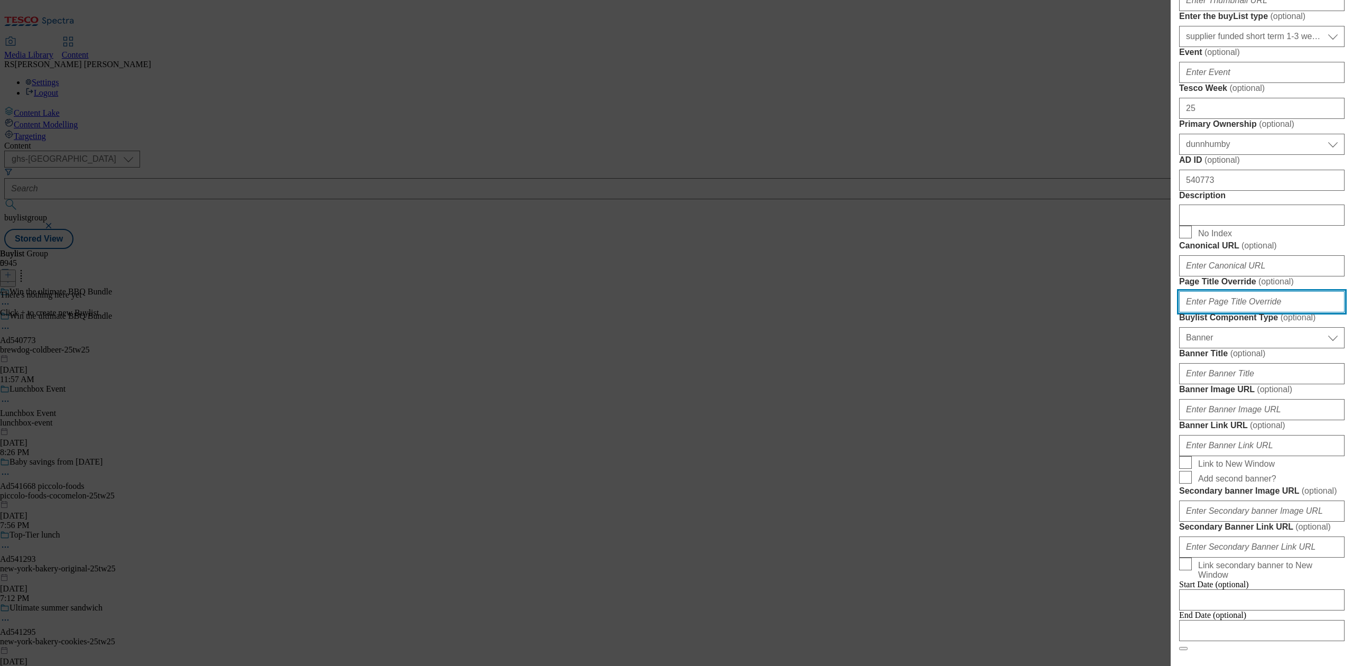
click at [1239, 312] on input "Page Title Override ( optional )" at bounding box center [1261, 301] width 165 height 21
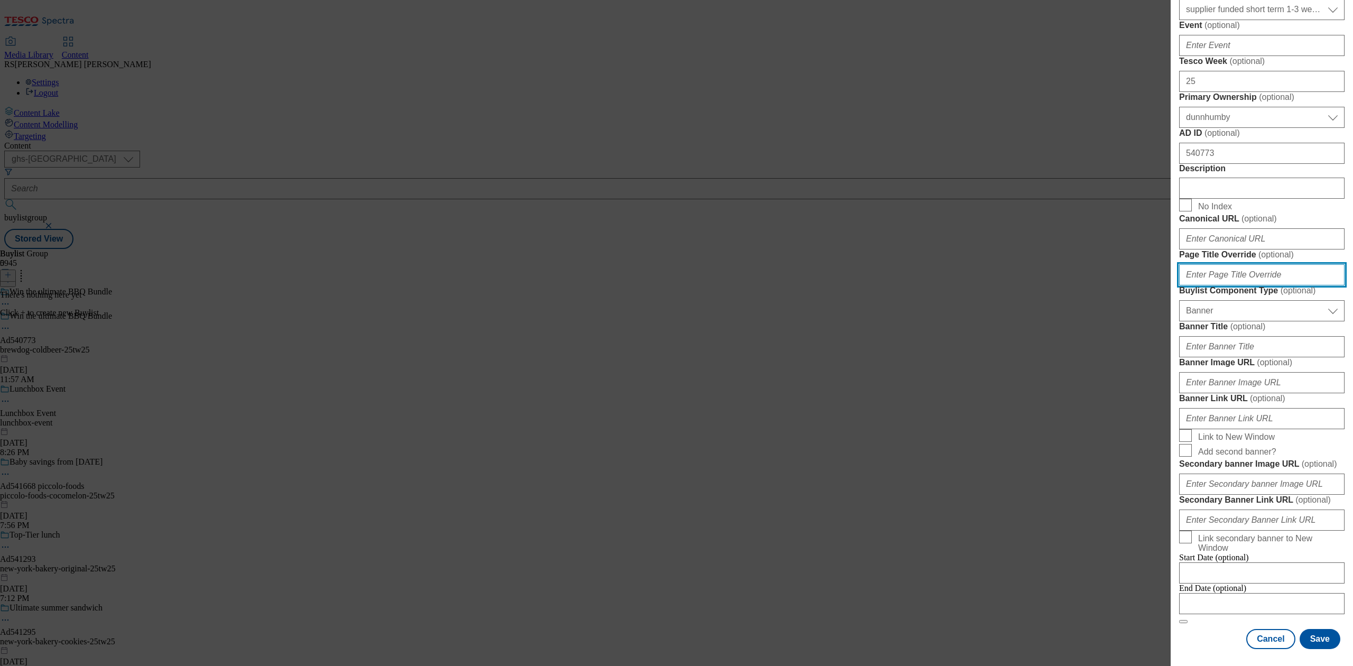
scroll to position [770, 0]
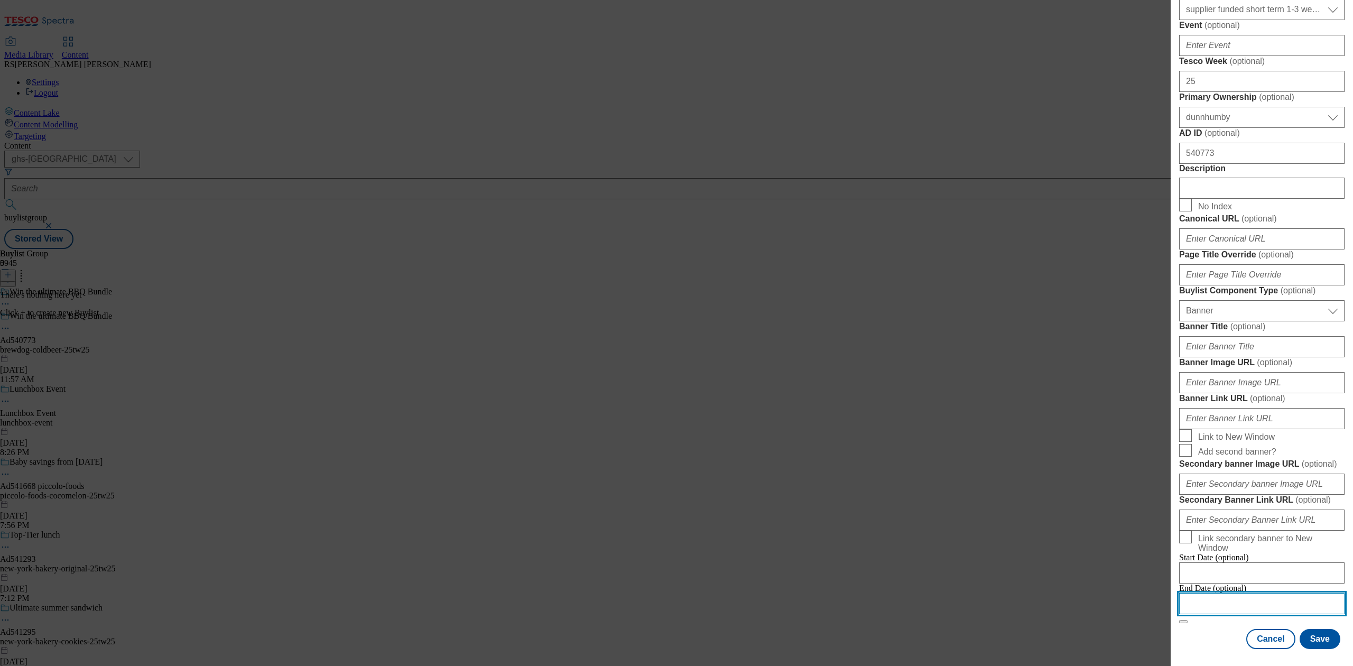
click at [1238, 593] on input "Modal" at bounding box center [1261, 603] width 165 height 21
select select "2025"
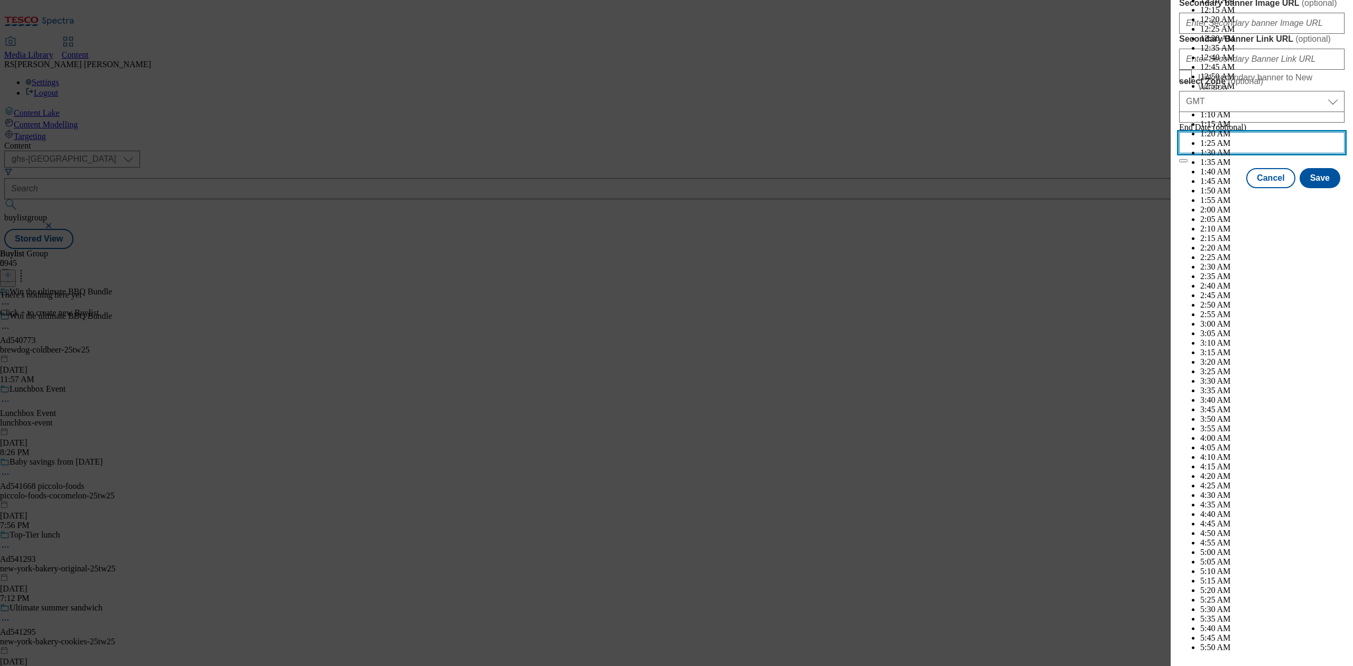
scroll to position [2811, 0]
select select "November"
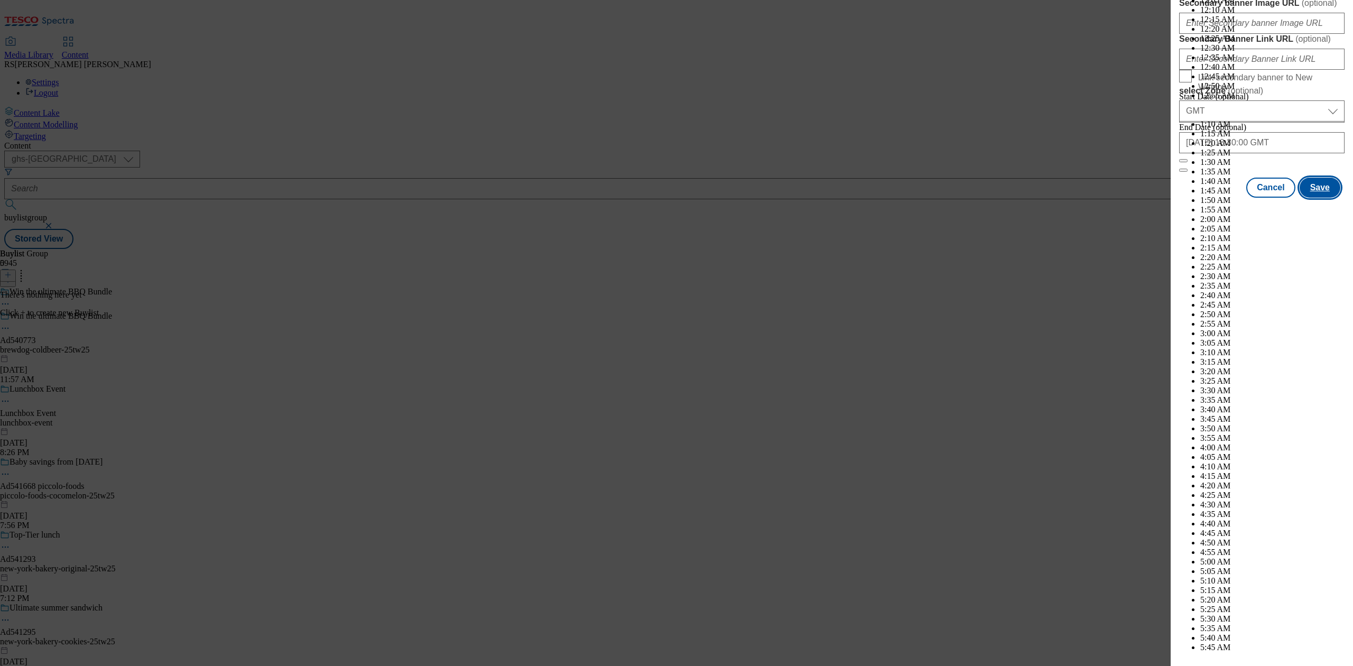
click at [1268, 198] on button "Save" at bounding box center [1320, 188] width 41 height 20
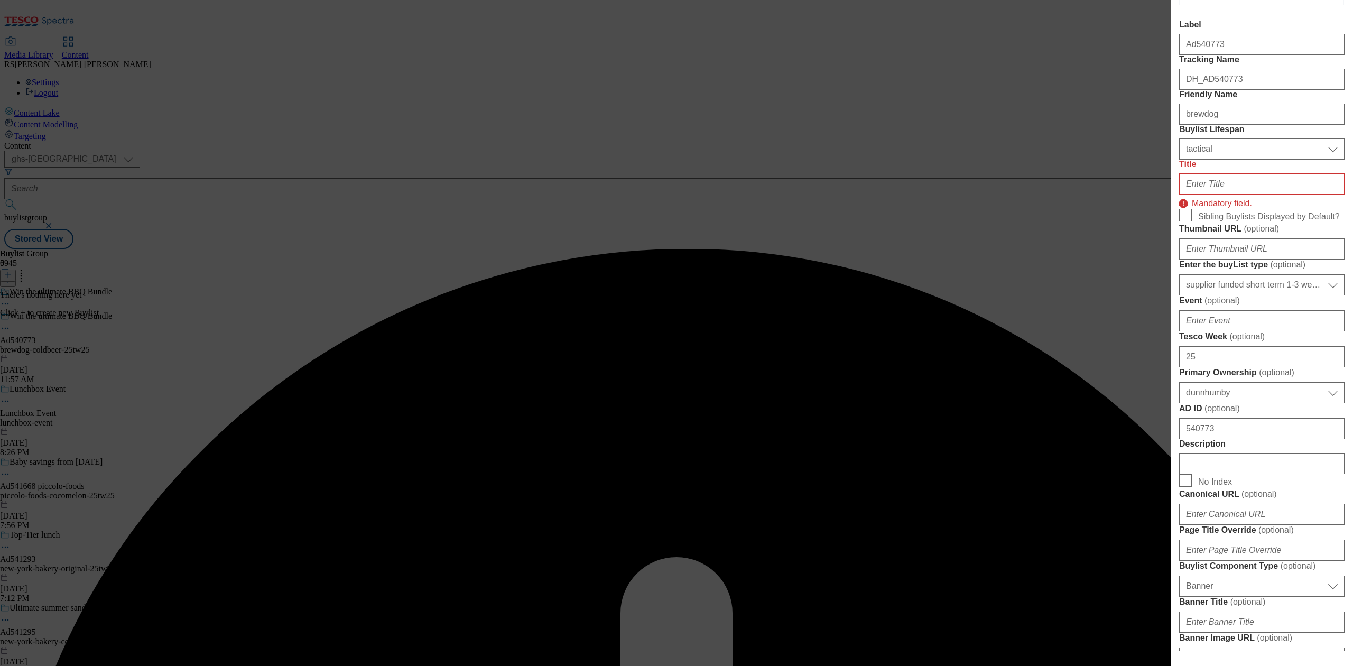
scroll to position [7, 0]
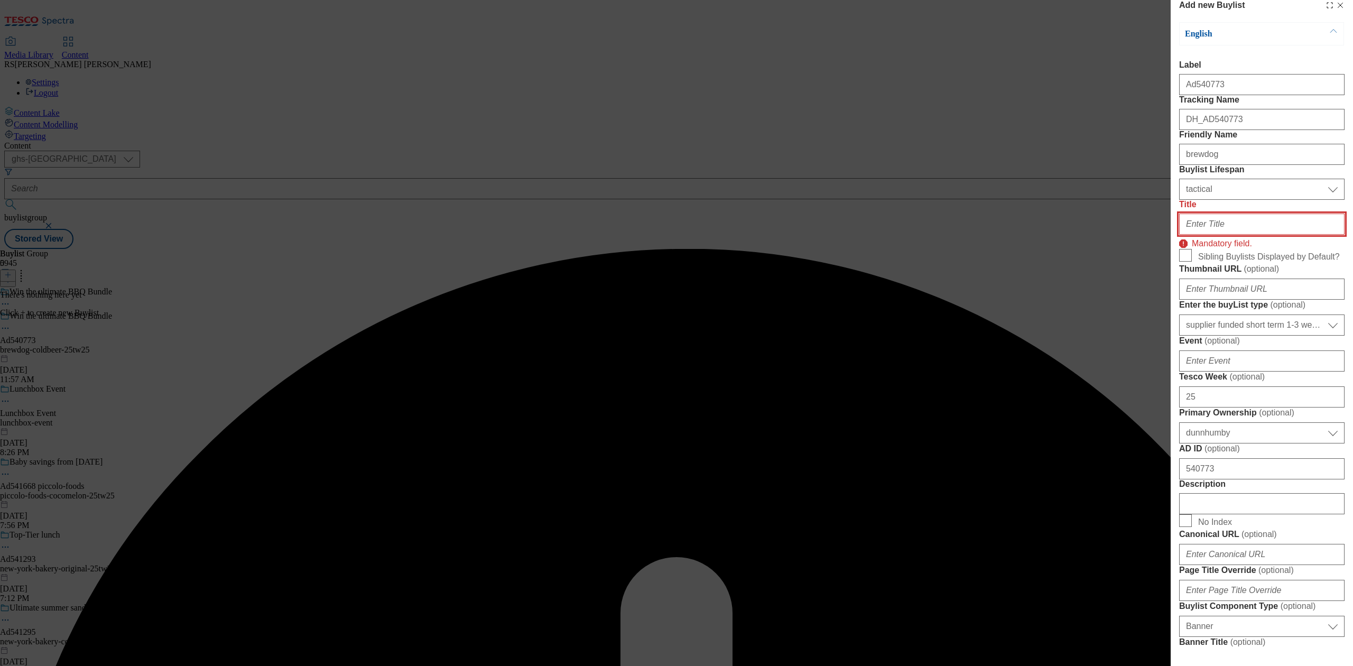
click at [1216, 235] on input "Title" at bounding box center [1261, 224] width 165 height 21
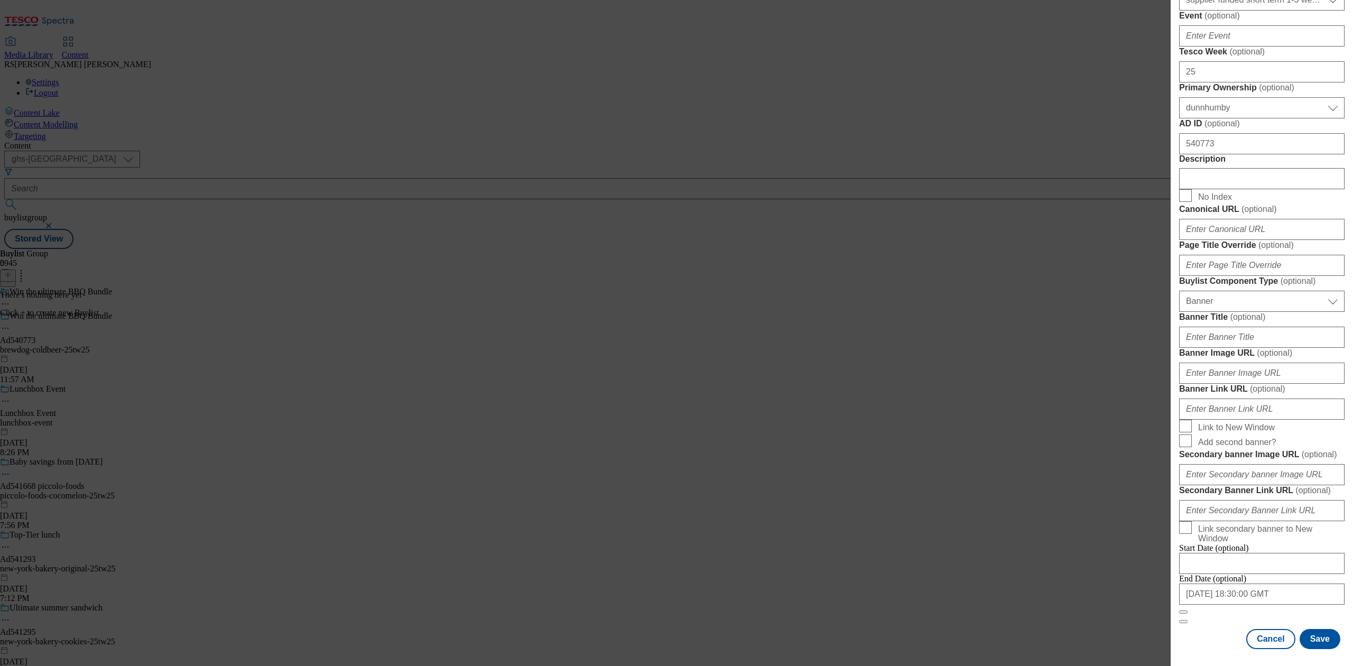
scroll to position [770, 0]
click at [1268, 624] on button "Save" at bounding box center [1320, 639] width 41 height 20
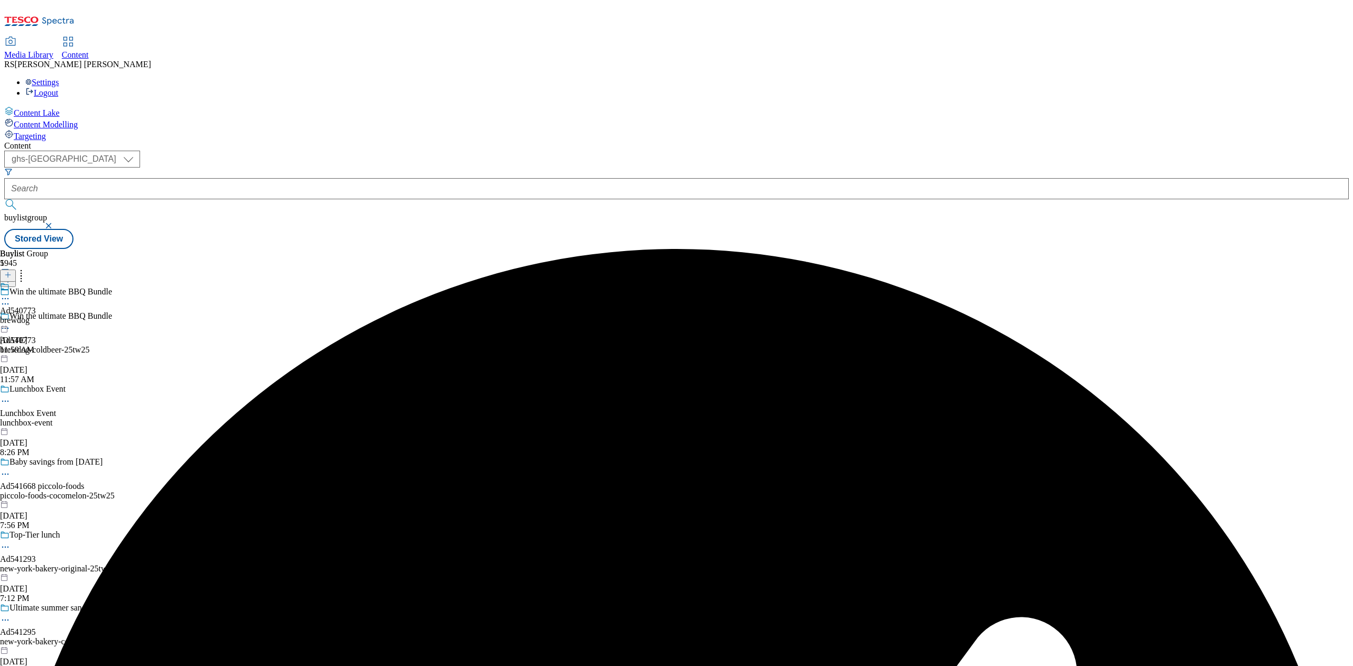
click at [36, 316] on div "brewdog" at bounding box center [18, 321] width 36 height 10
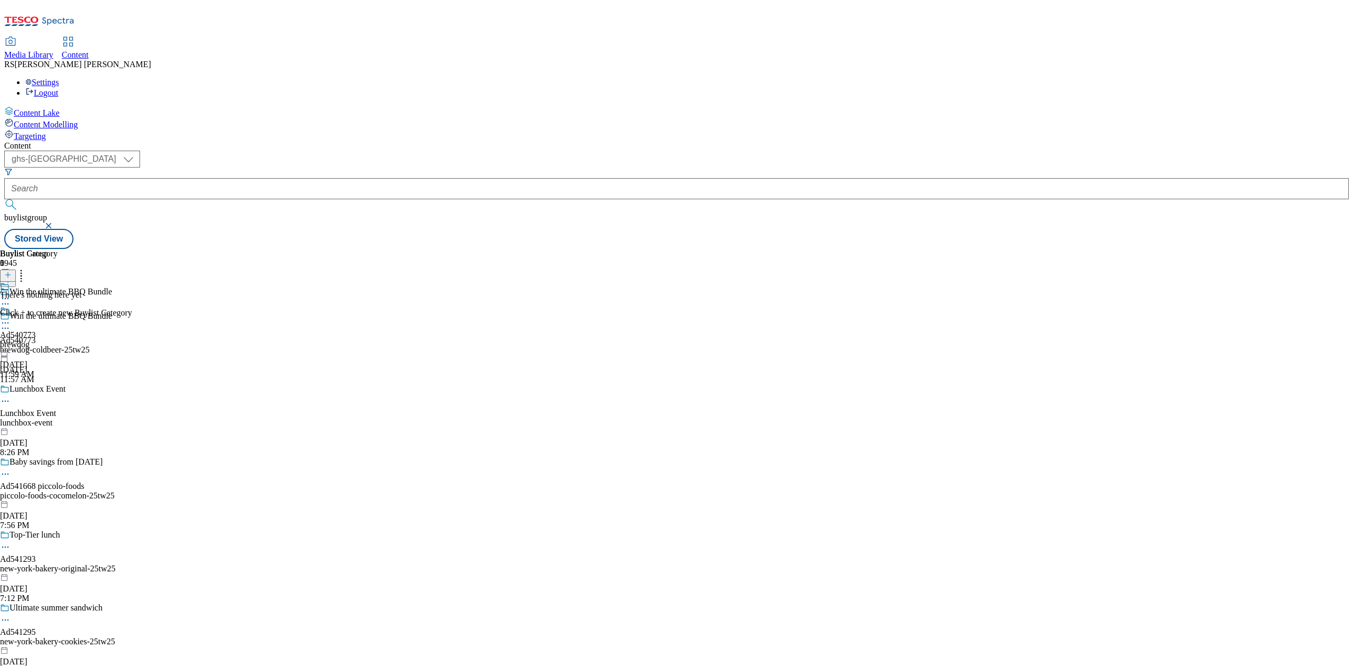
click at [12, 271] on icon at bounding box center [7, 274] width 7 height 7
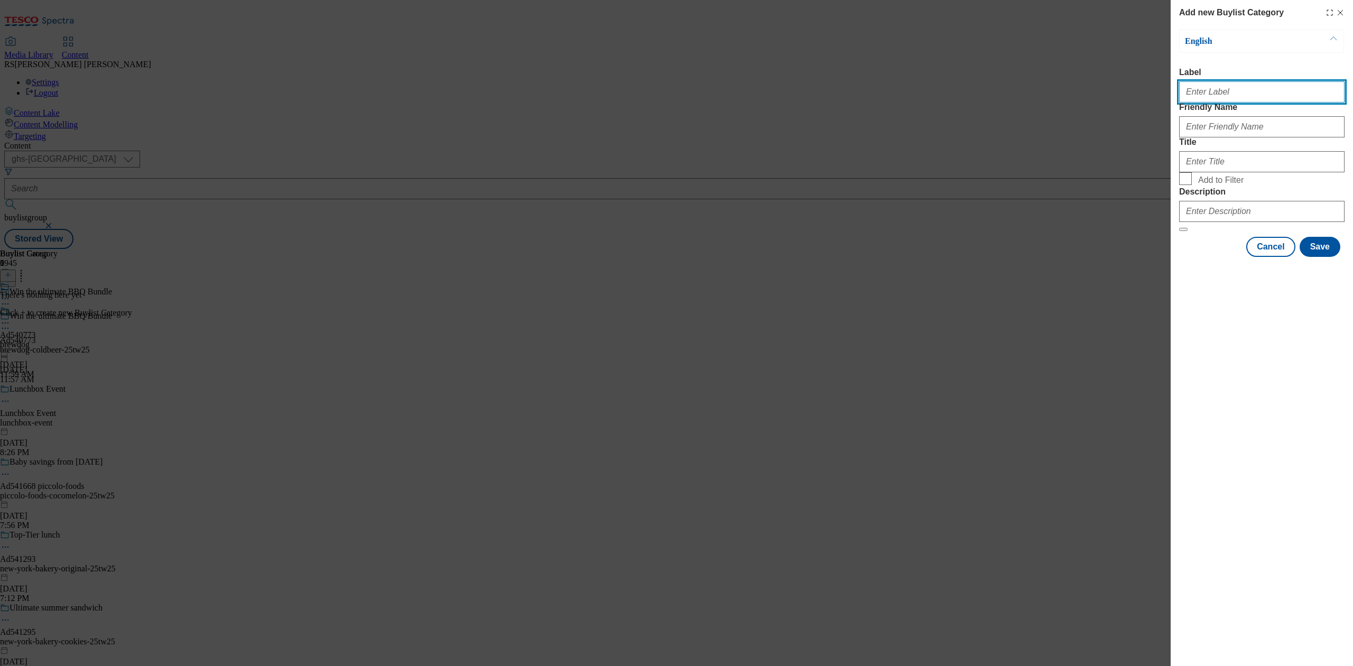
click at [1232, 103] on input "Label" at bounding box center [1261, 91] width 165 height 21
click at [1246, 87] on input "Label" at bounding box center [1261, 91] width 165 height 21
paste input "Ad540773"
type input "Ad540773"
click at [1221, 137] on input "Friendly Name" at bounding box center [1261, 126] width 165 height 21
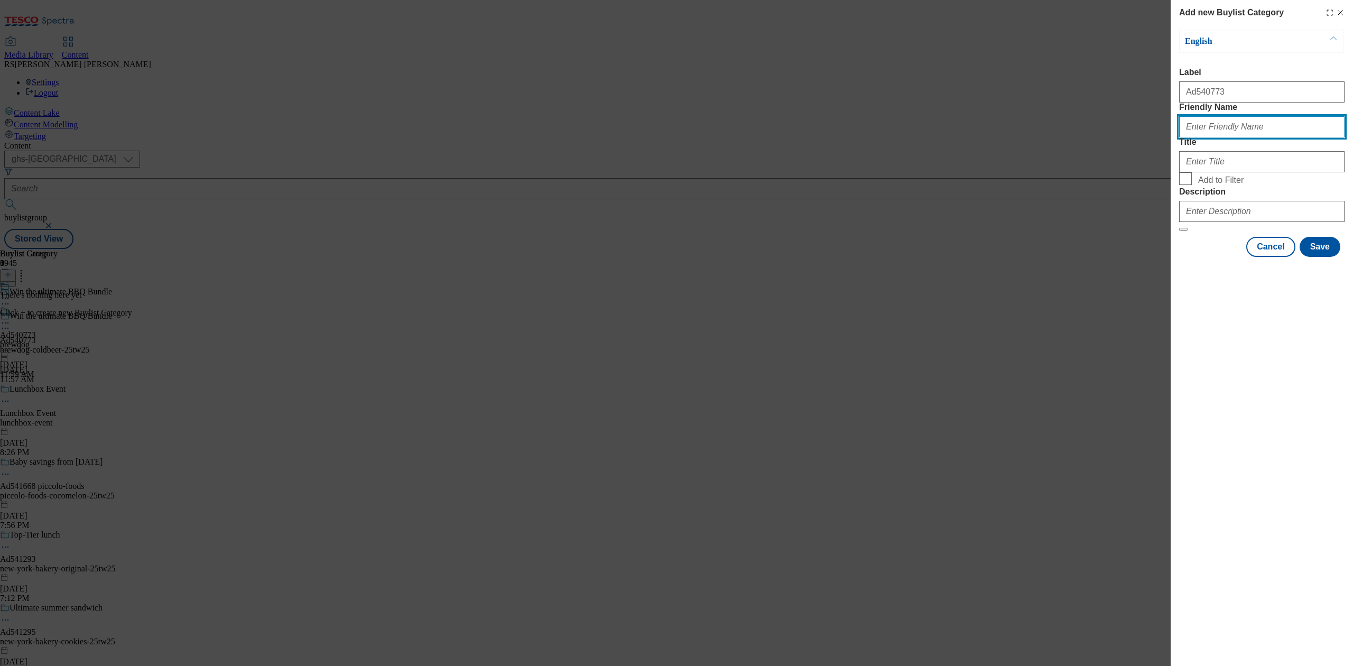
click at [1233, 137] on input "Friendly Name" at bounding box center [1261, 126] width 165 height 21
paste input "brewdog-coldbeer"
type input "brewdog-coldbeer"
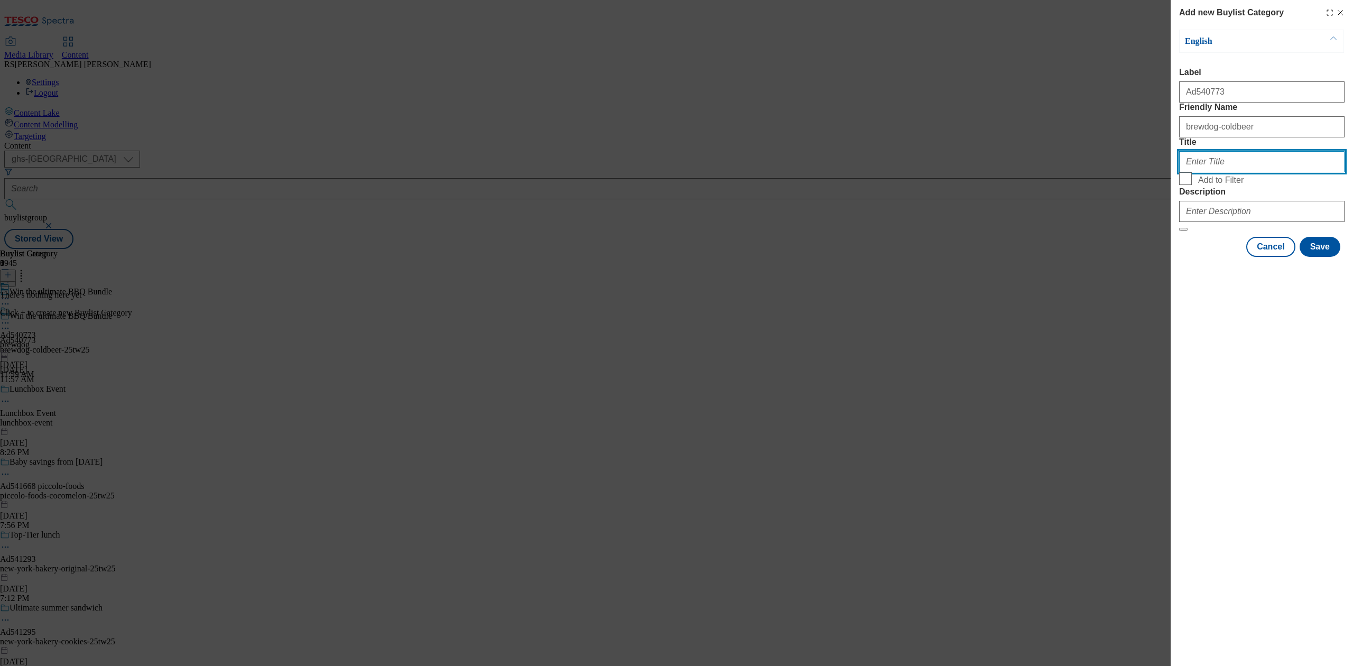
click at [1228, 172] on input "Title" at bounding box center [1261, 161] width 165 height 21
paste input "Brewdog"
type input "Brewdog"
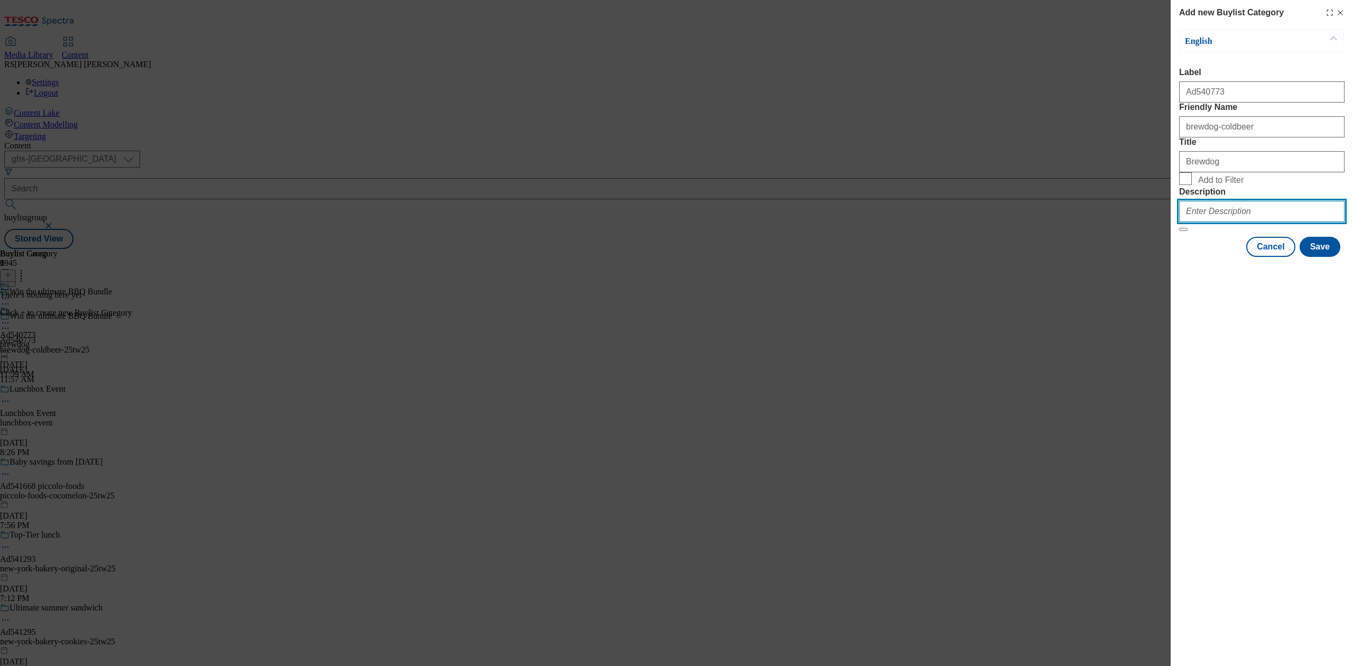
click at [1239, 222] on input "Description" at bounding box center [1261, 211] width 165 height 21
click at [1268, 257] on button "Save" at bounding box center [1320, 247] width 41 height 20
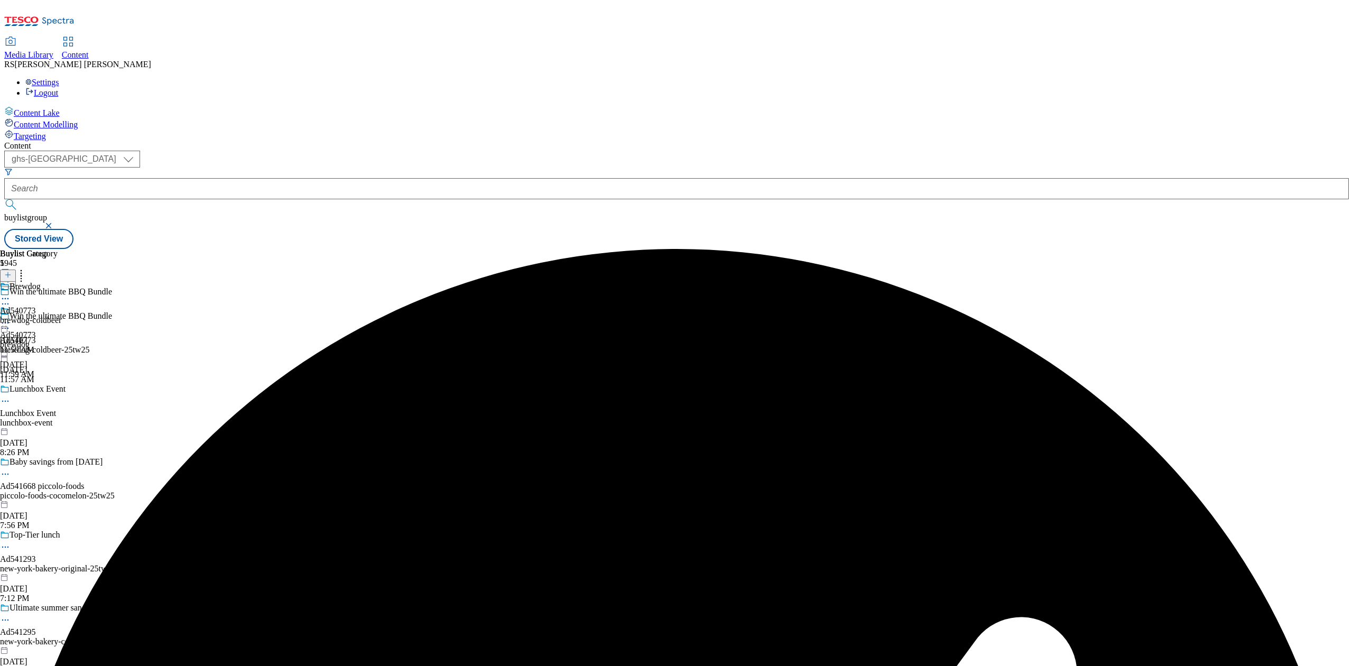
click at [61, 282] on div "Brewdog Ad540773 brewdog-coldbeer Aug 13, 2025 11:59 AM" at bounding box center [30, 318] width 61 height 73
click at [12, 271] on icon at bounding box center [7, 274] width 7 height 7
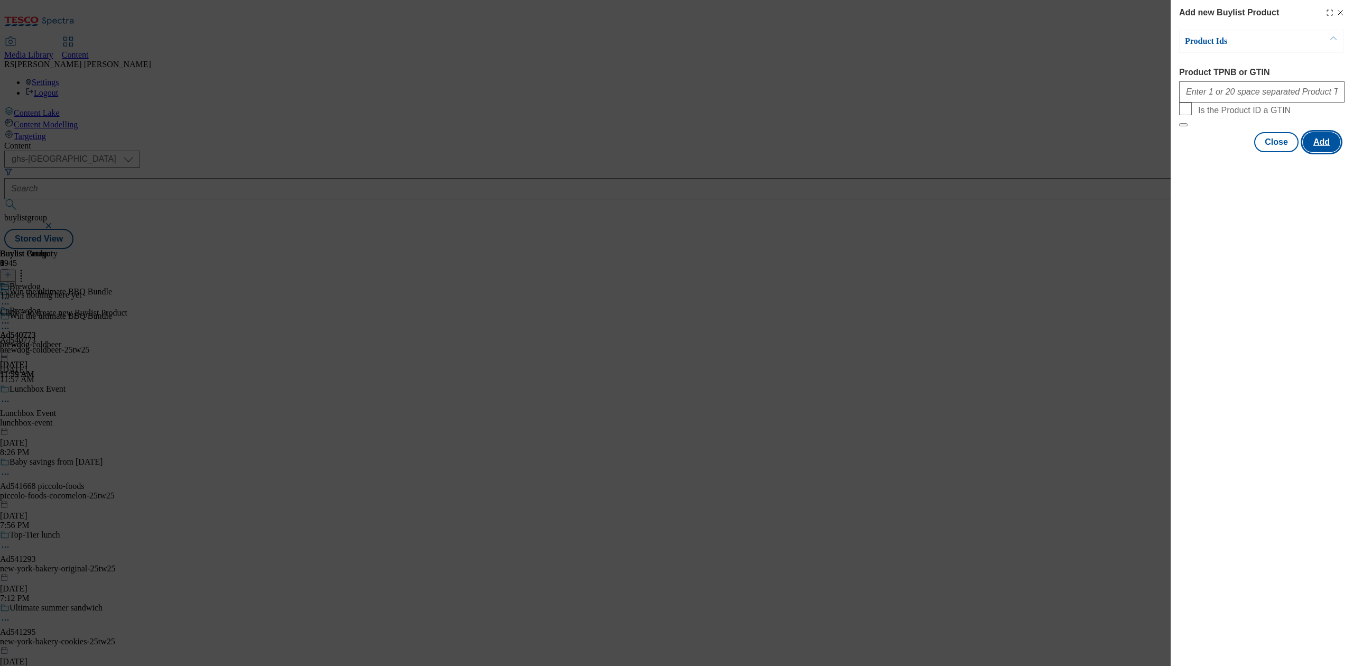
click at [1268, 152] on button "Add" at bounding box center [1322, 142] width 38 height 20
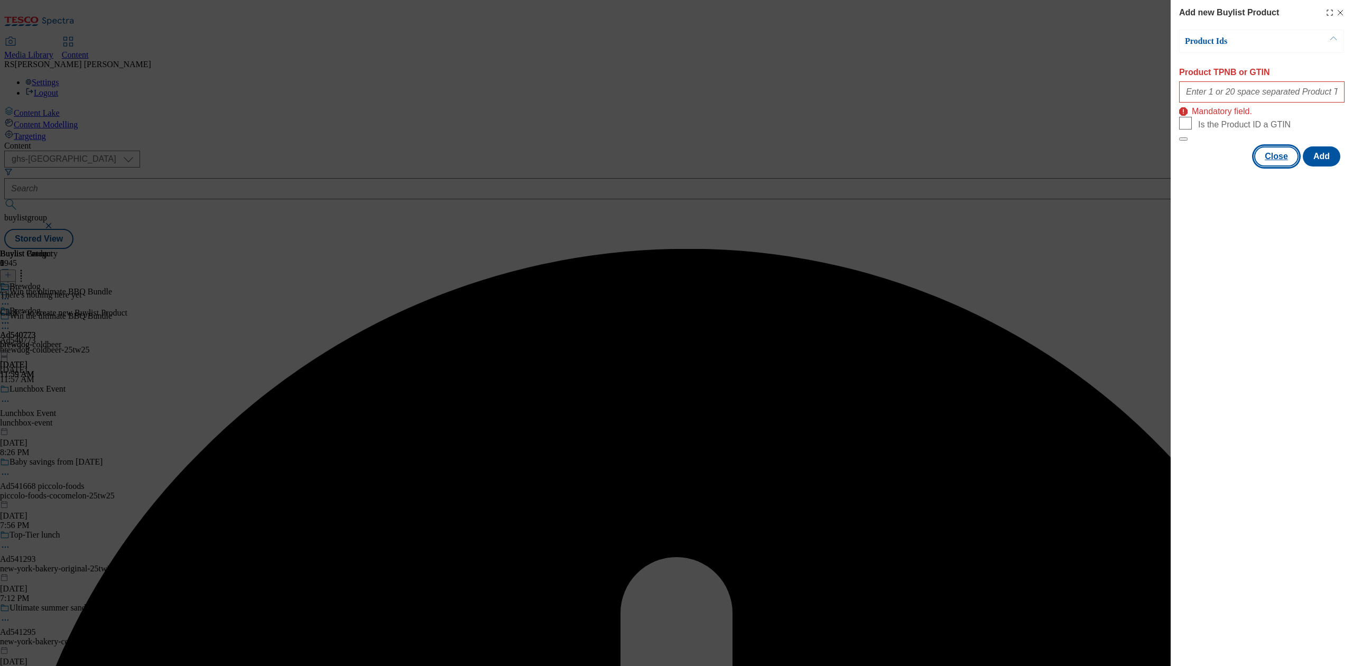
click at [1268, 167] on button "Close" at bounding box center [1276, 156] width 44 height 20
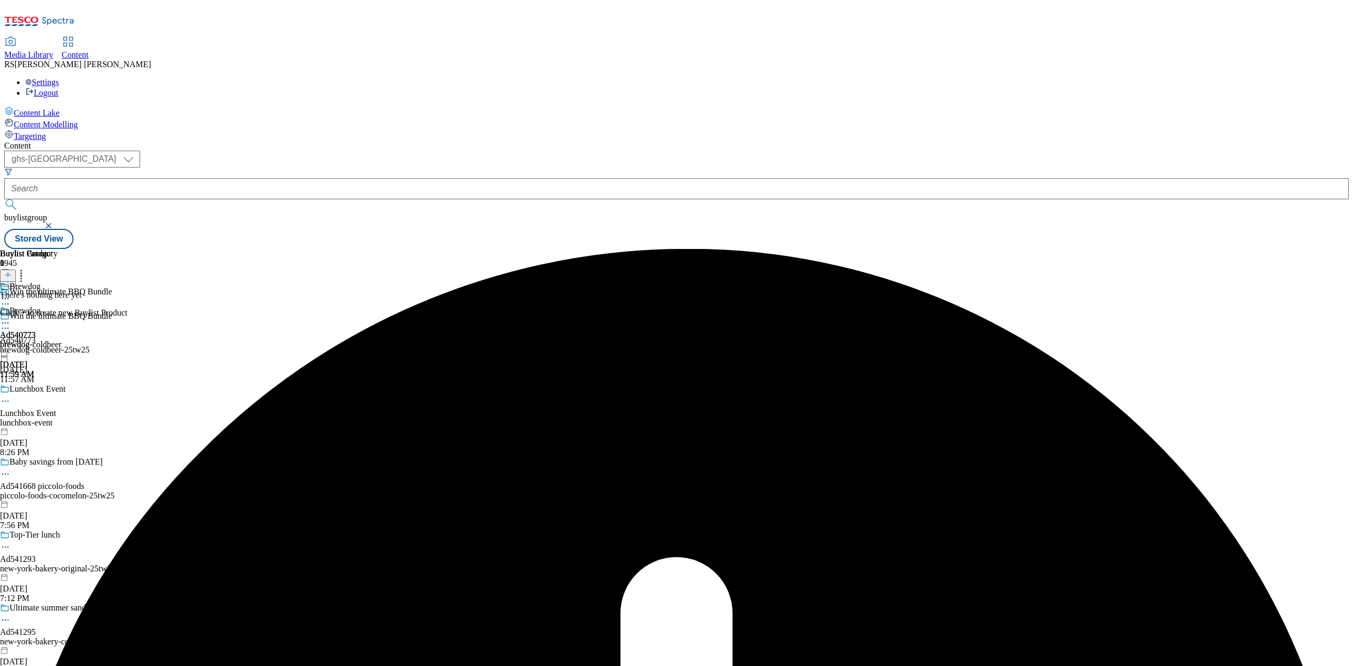
drag, startPoint x: 1085, startPoint y: 447, endPoint x: 1276, endPoint y: 428, distance: 191.3
click at [1085, 249] on div "Buylist Group 5945 Win the ultimate BBQ Bundle Win the ultimate BBQ Bundle Ad54…" at bounding box center [676, 249] width 1345 height 0
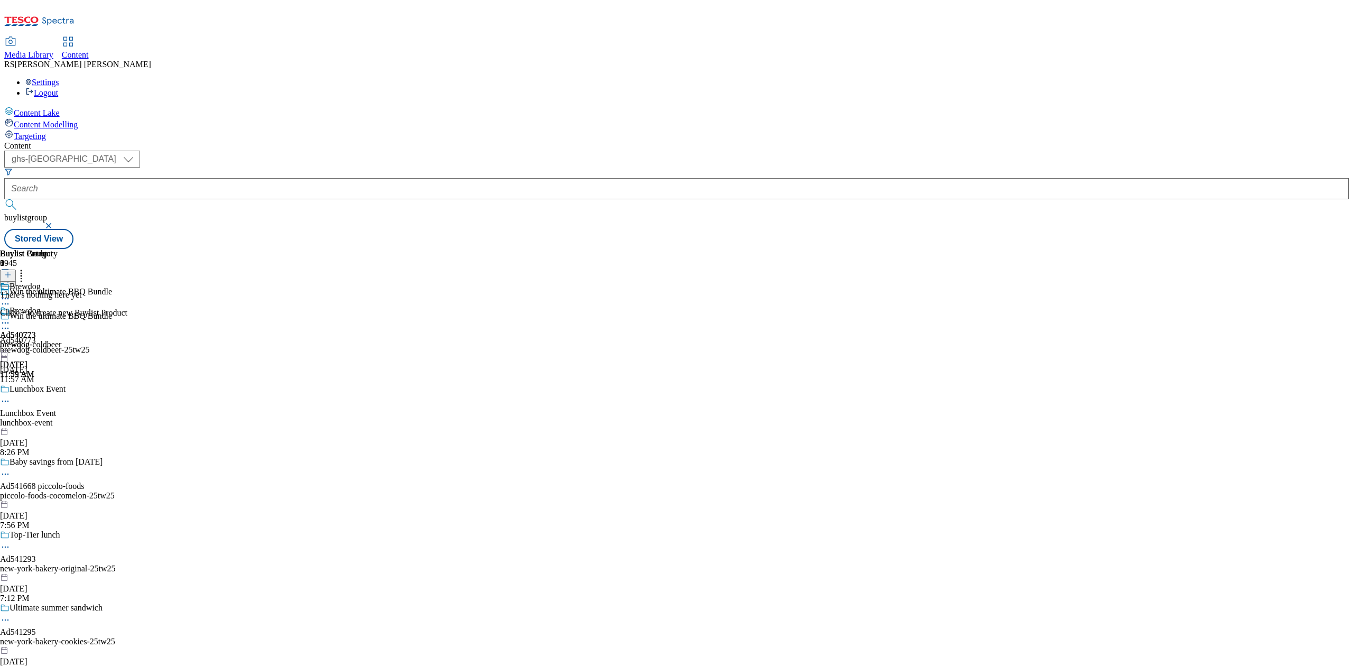
click at [1020, 249] on div "Buylist Group 5945 Win the ultimate BBQ Bundle Win the ultimate BBQ Bundle Ad54…" at bounding box center [676, 249] width 1345 height 0
click at [127, 290] on div "There's nothing here yet Click + to create new Buylist Product" at bounding box center [63, 303] width 127 height 27
click at [11, 318] on icon at bounding box center [5, 323] width 11 height 11
click at [1076, 249] on div "Buylist Group 5945 Win the ultimate BBQ Bundle Win the ultimate BBQ Bundle Ad54…" at bounding box center [676, 249] width 1345 height 0
click at [11, 323] on icon at bounding box center [5, 328] width 11 height 11
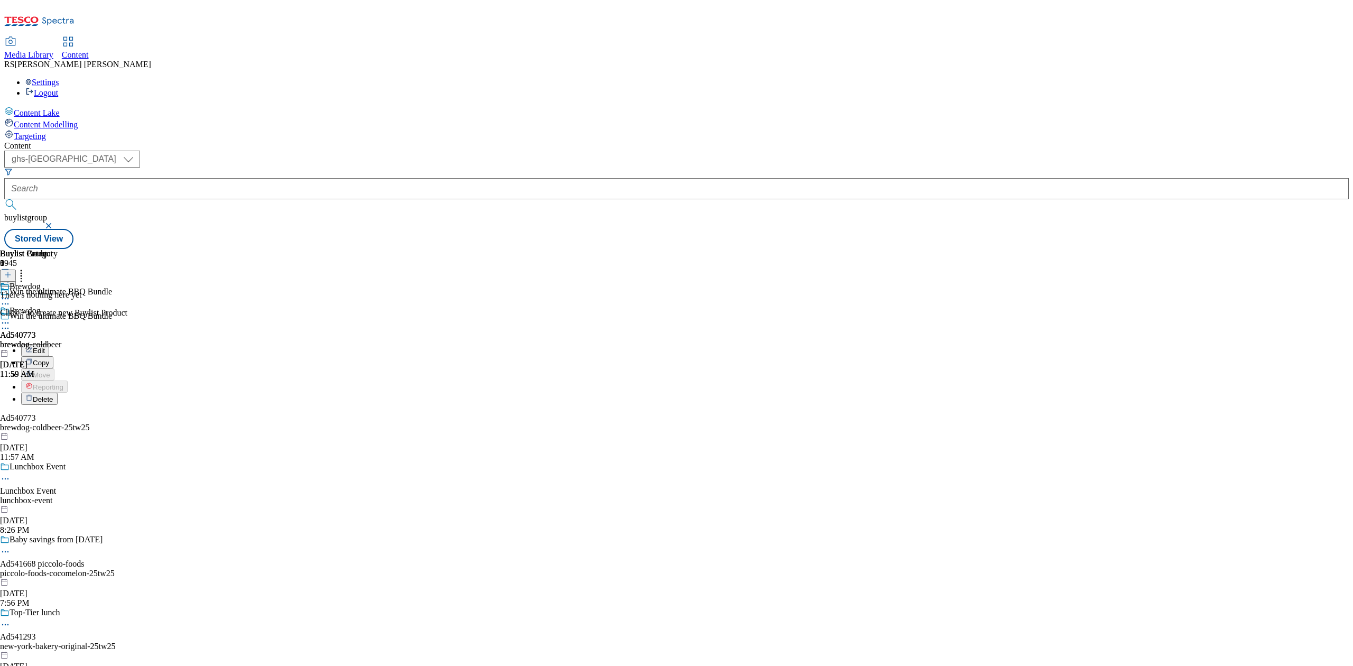
click at [49, 344] on button "Edit" at bounding box center [35, 350] width 28 height 12
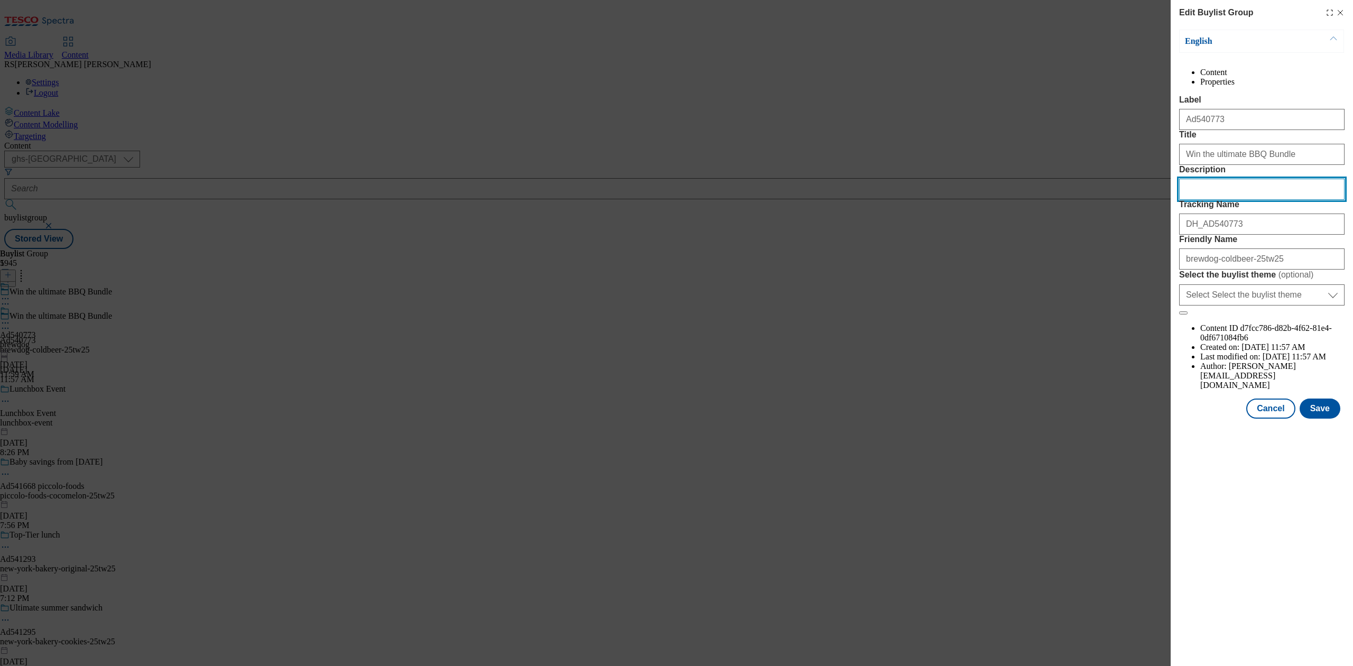
click at [1232, 200] on input "Description" at bounding box center [1261, 189] width 165 height 21
paste input "rewdog Cold Beer Lager and Cold Beer"
click at [1246, 200] on input "rewdog Cold Beer Lager and Cold Beer" at bounding box center [1261, 189] width 165 height 21
paste input "B"
type input "Brewdog Cold Beer Lager and Cold Beer"
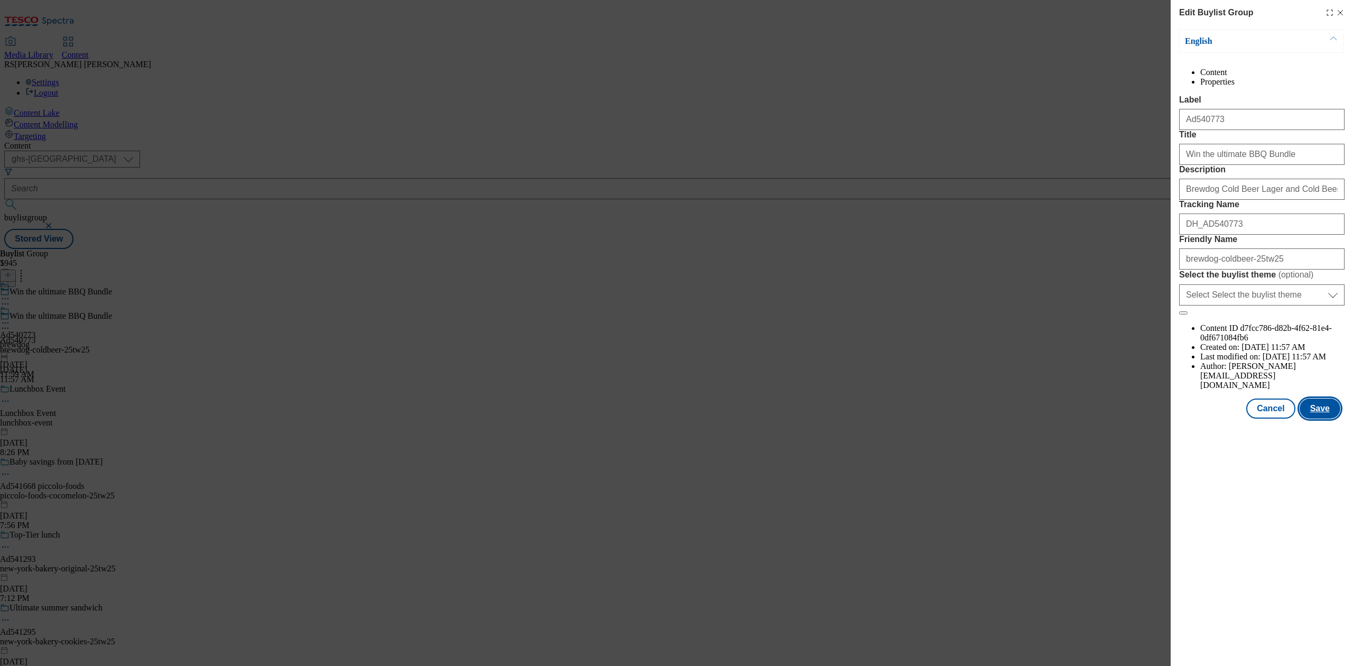
click at [1268, 419] on button "Save" at bounding box center [1320, 409] width 41 height 20
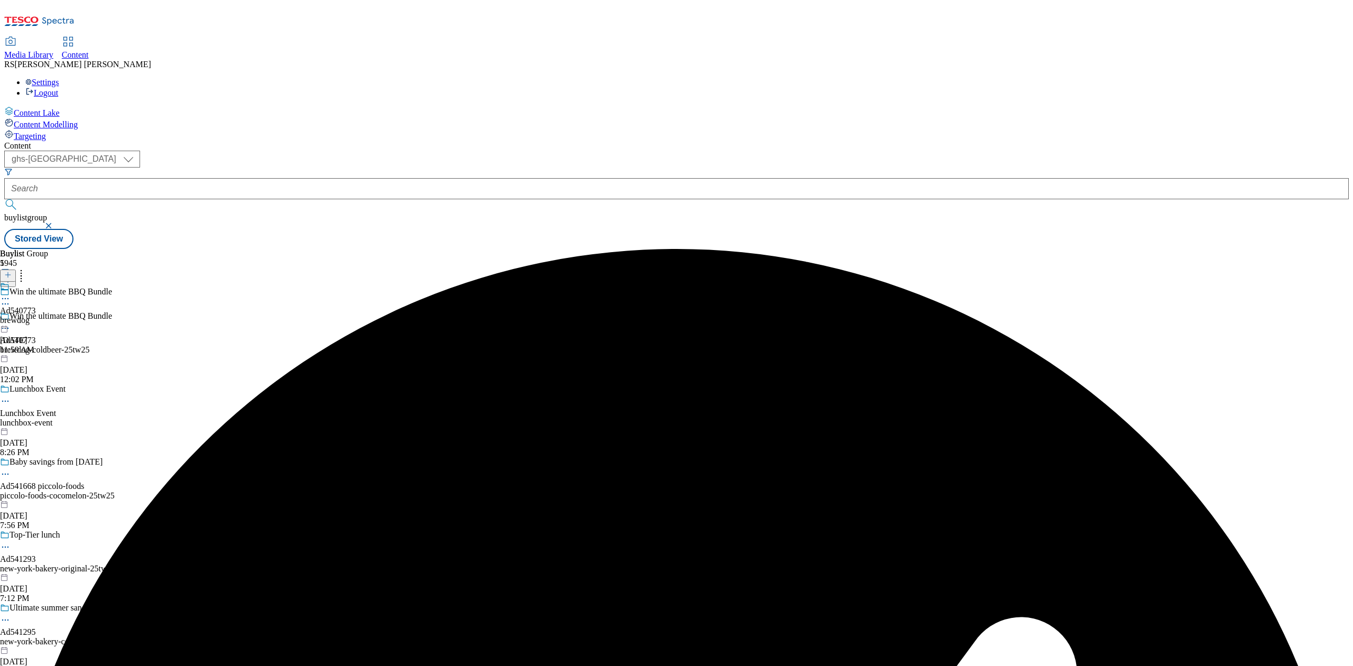
click at [11, 293] on icon at bounding box center [5, 298] width 11 height 11
click at [49, 315] on button "Edit" at bounding box center [35, 321] width 28 height 12
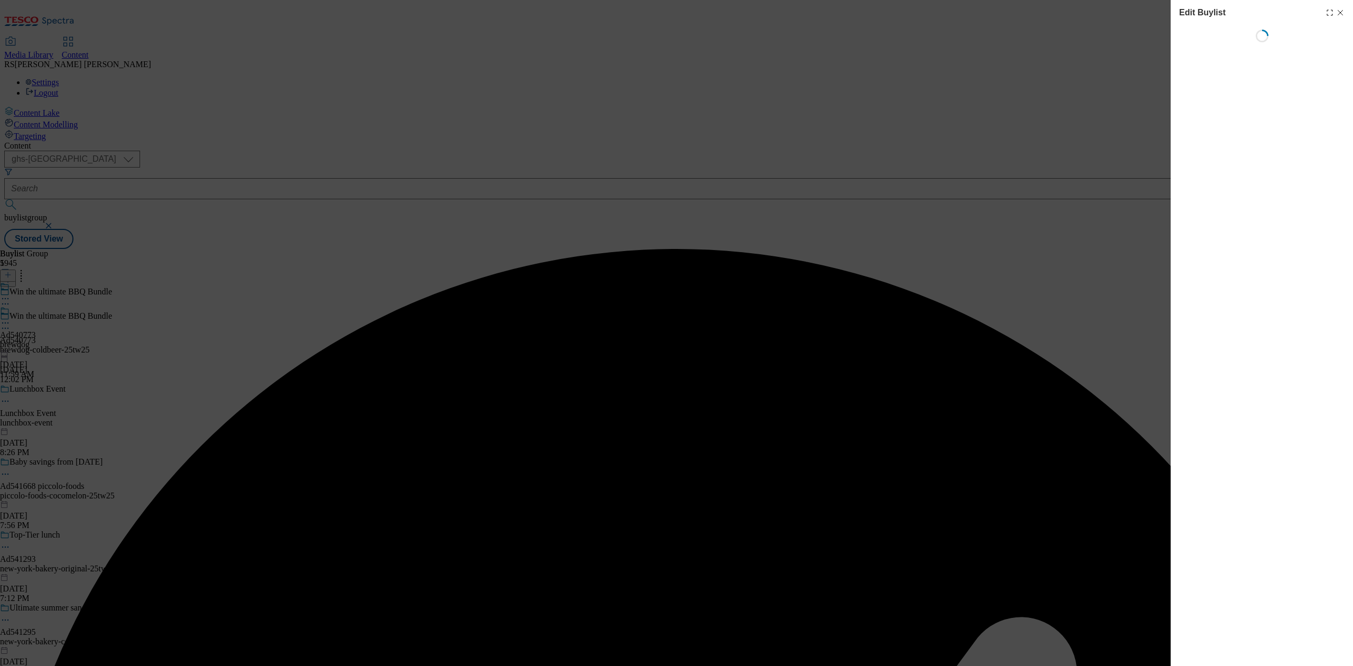
select select "tactical"
select select "supplier funded short term 1-3 weeks"
select select "dunnhumby"
select select "Banner"
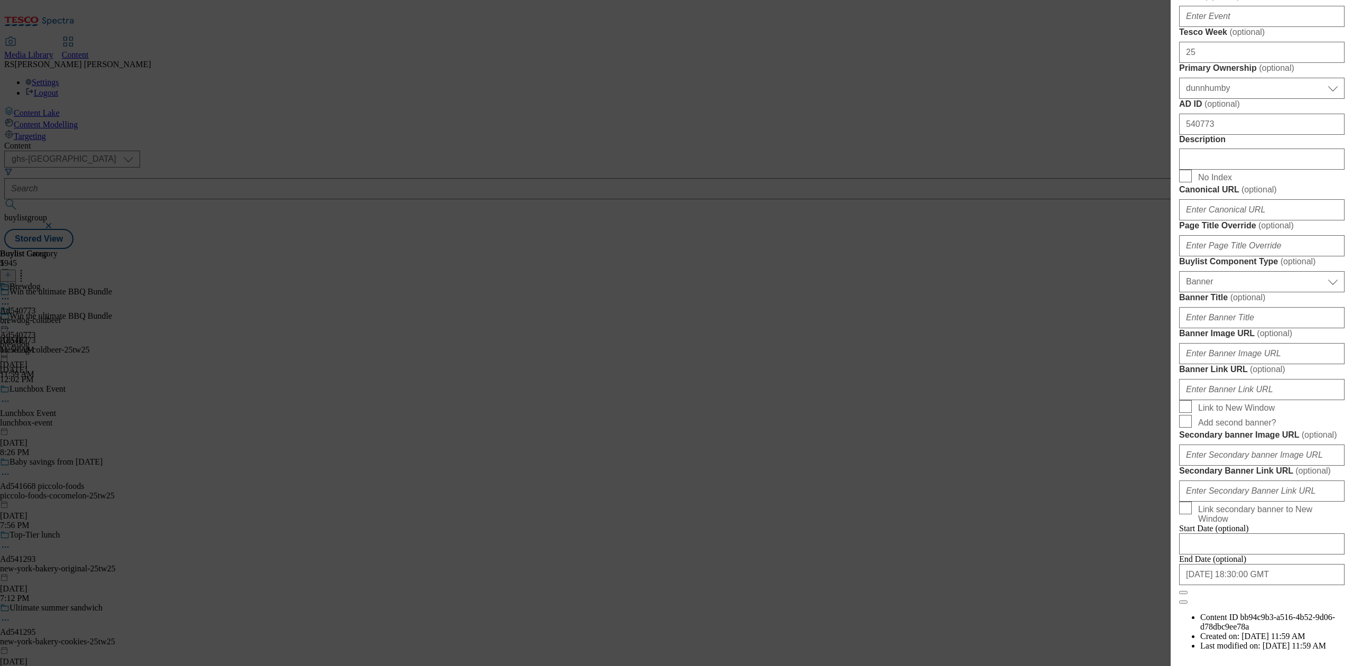
scroll to position [388, 0]
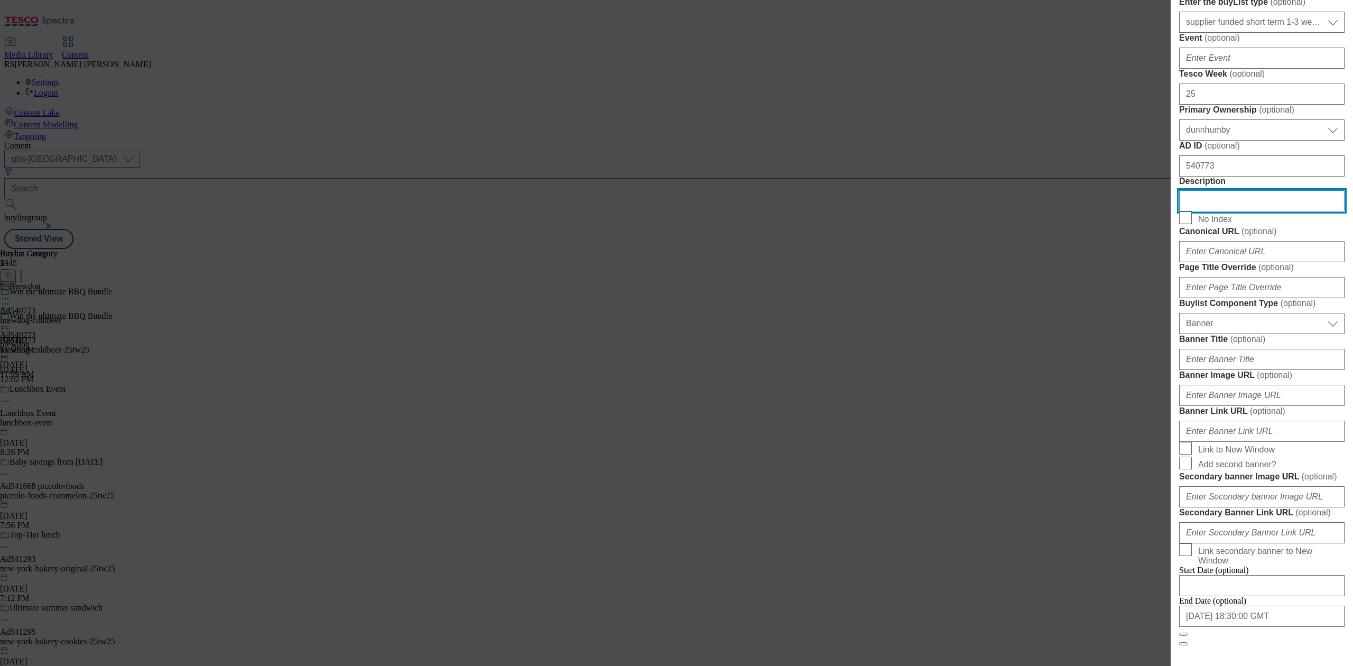
click at [1219, 211] on input "Description" at bounding box center [1261, 200] width 165 height 21
paste input "Brewdog Cold Beer Lager and Cold Beer"
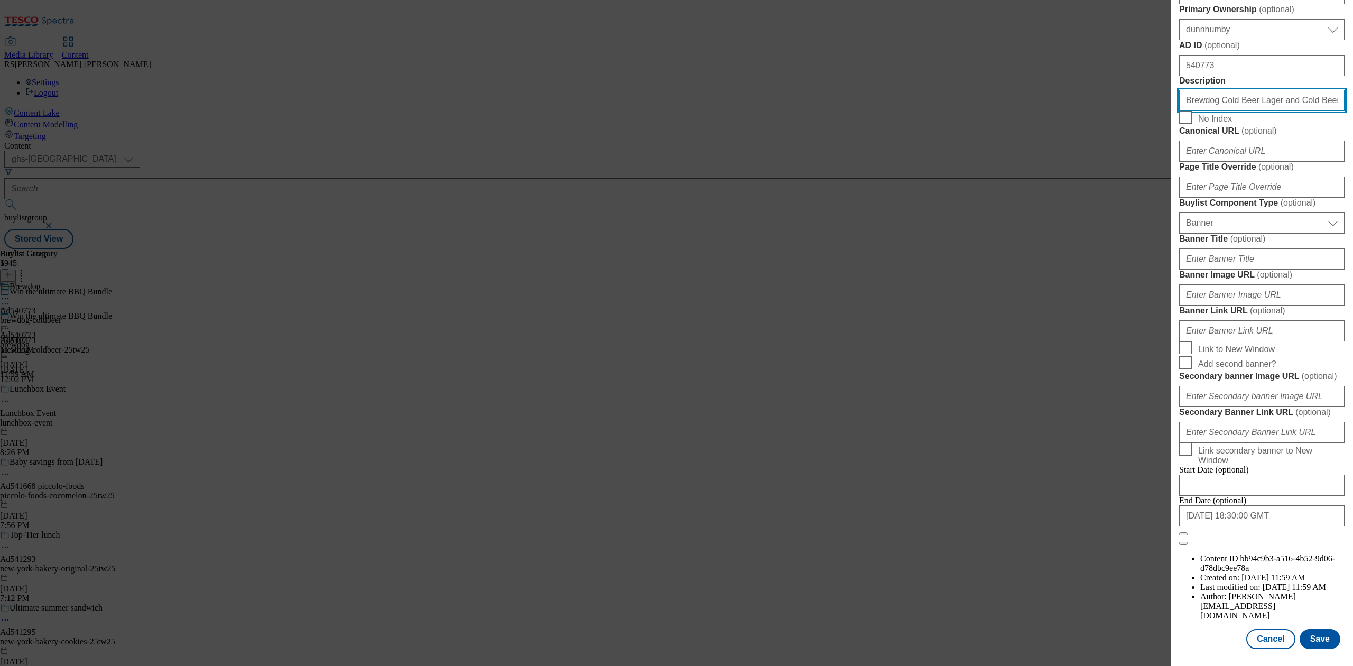
scroll to position [882, 0]
type input "Brewdog Cold Beer Lager and Cold Beer"
click at [1268, 624] on button "Save" at bounding box center [1320, 639] width 41 height 20
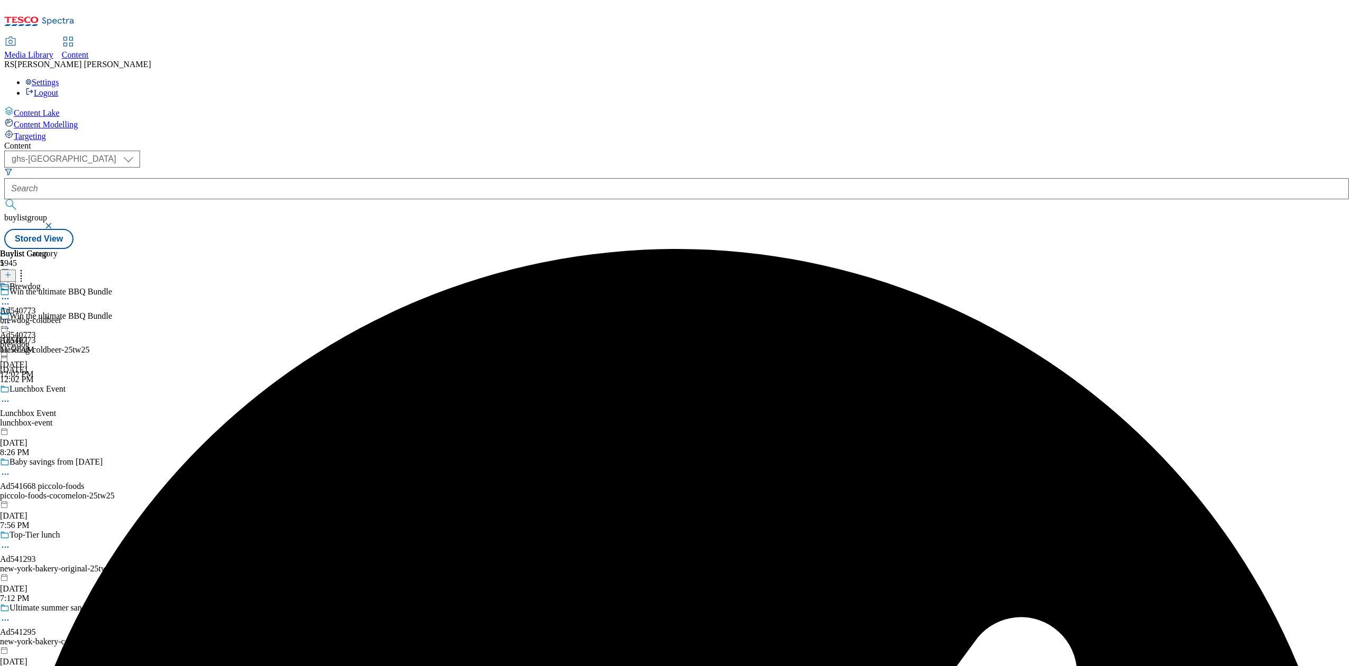
drag, startPoint x: 722, startPoint y: 335, endPoint x: 687, endPoint y: 161, distance: 177.3
click at [61, 335] on div "Buylist Category 1 Brewdog Ad540773 brewdog-coldbeer Aug 13, 2025 11:59 AM" at bounding box center [30, 302] width 61 height 106
click at [11, 293] on icon at bounding box center [5, 298] width 11 height 11
click at [72, 315] on li "Edit" at bounding box center [46, 321] width 51 height 12
click at [11, 293] on icon at bounding box center [5, 298] width 11 height 11
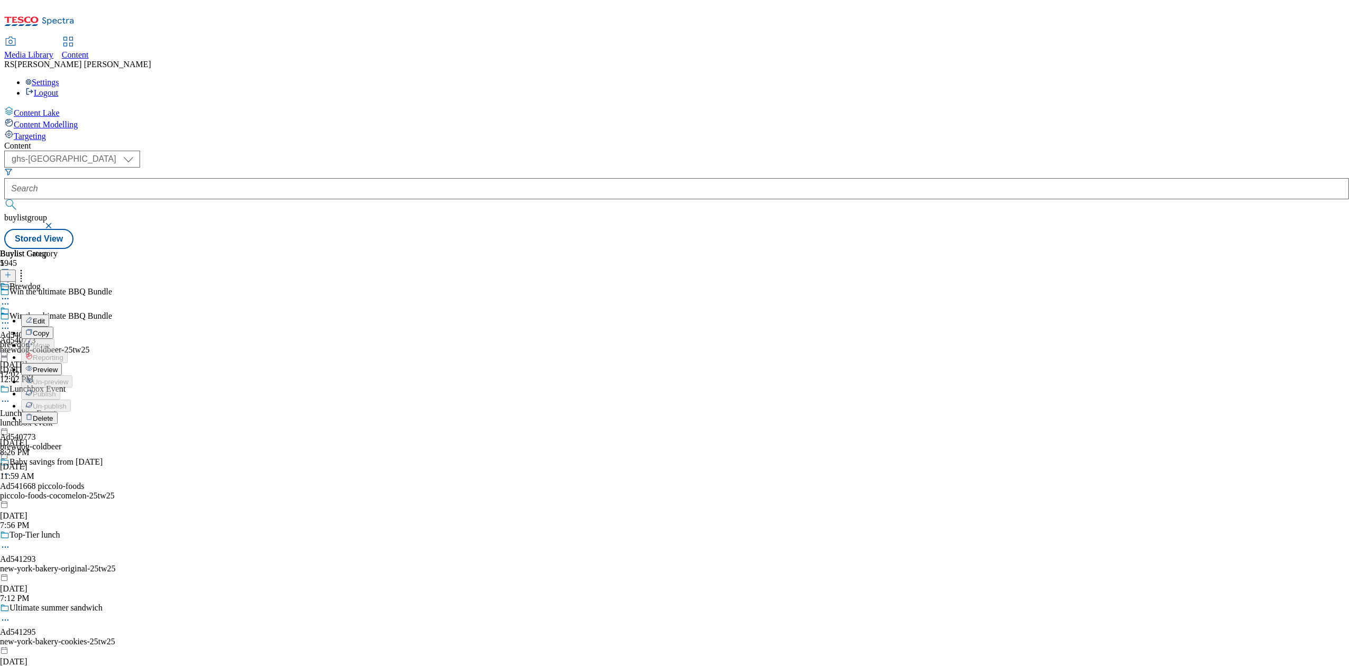
click at [49, 315] on button "Edit" at bounding box center [35, 321] width 28 height 12
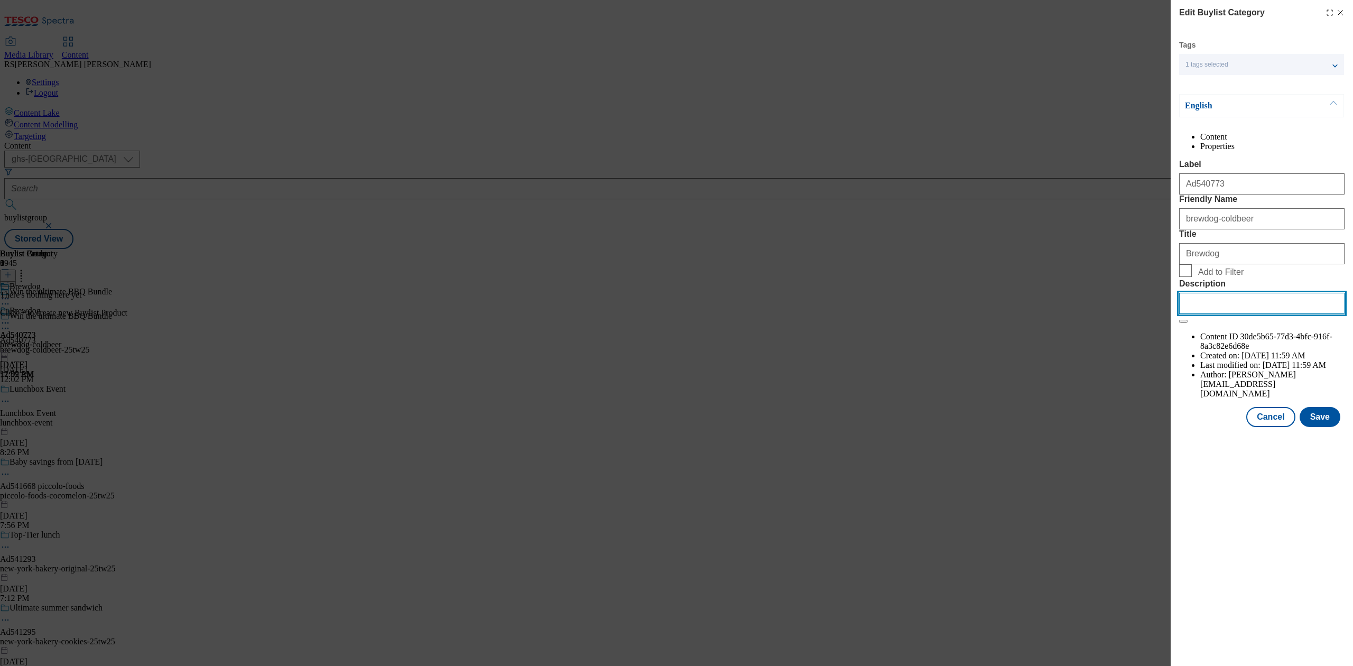
click at [1219, 314] on input "Description" at bounding box center [1261, 303] width 165 height 21
paste input "Brewdog Cold Beer Lager and Cold Beer"
type input "Brewdog Cold Beer Lager and Cold Beer"
click at [1268, 427] on button "Save" at bounding box center [1320, 417] width 41 height 20
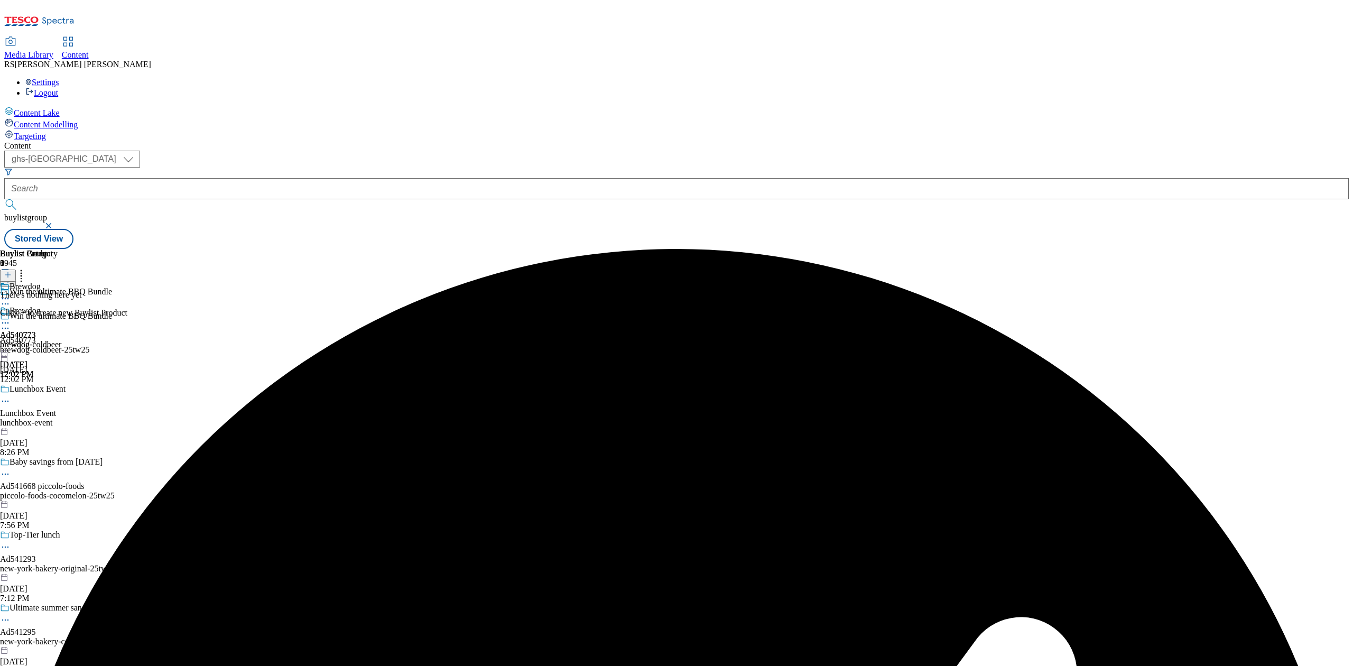
click at [1230, 249] on div "Buylist Group 5945 Win the ultimate BBQ Bundle Win the ultimate BBQ Bundle Ad54…" at bounding box center [676, 249] width 1345 height 0
click at [11, 318] on icon at bounding box center [5, 323] width 11 height 11
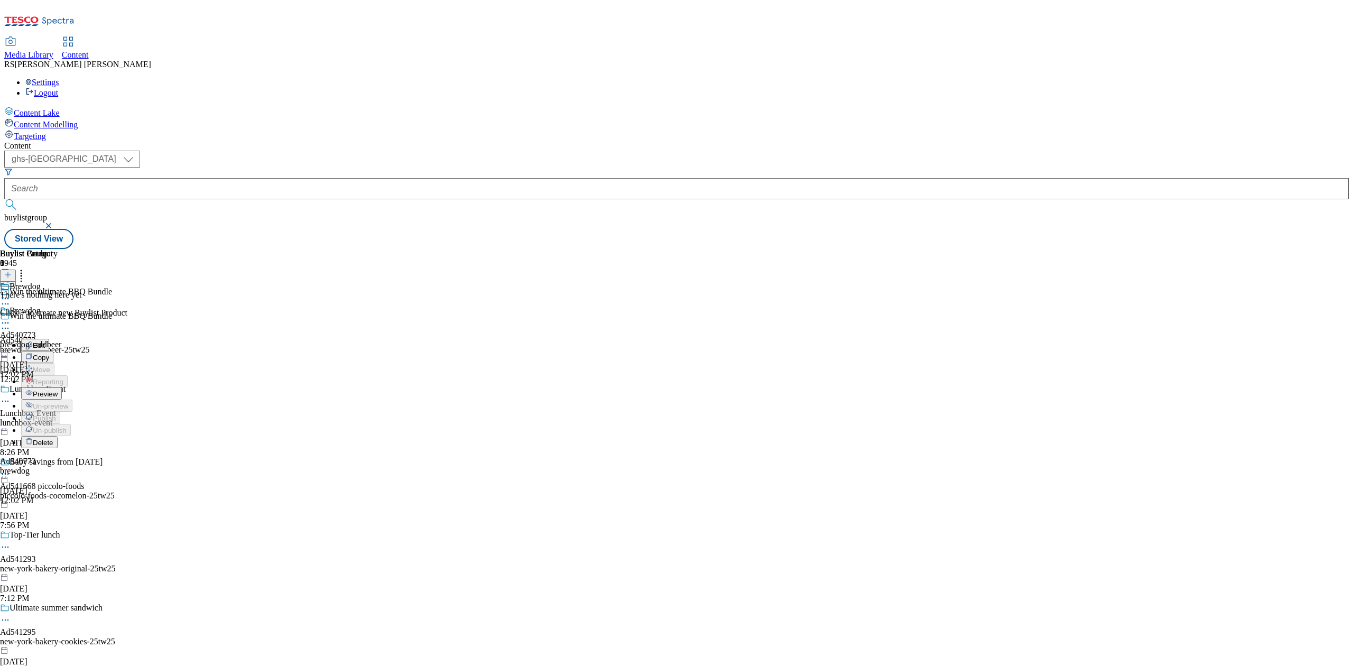
click at [62, 388] on button "Preview" at bounding box center [41, 394] width 41 height 12
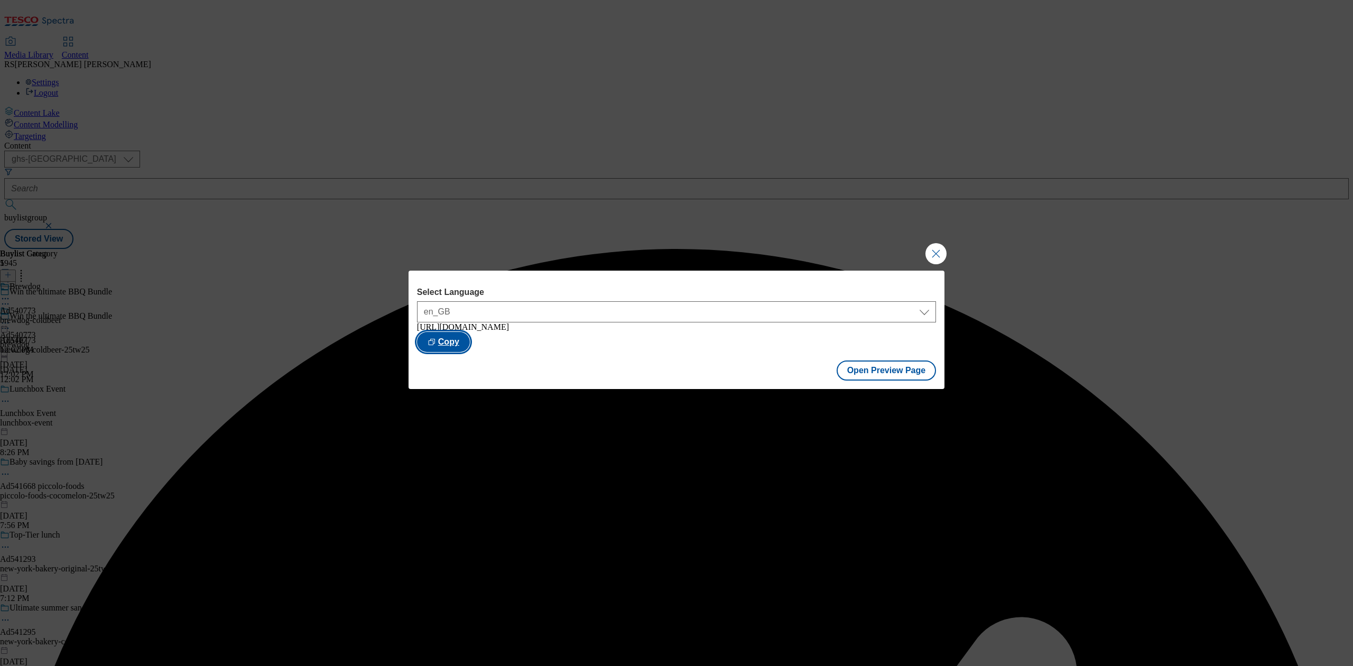
click at [470, 332] on button "Copy" at bounding box center [443, 342] width 53 height 20
click at [939, 246] on button "Close Modal" at bounding box center [936, 253] width 21 height 21
